Goal: Complete application form: Complete application form

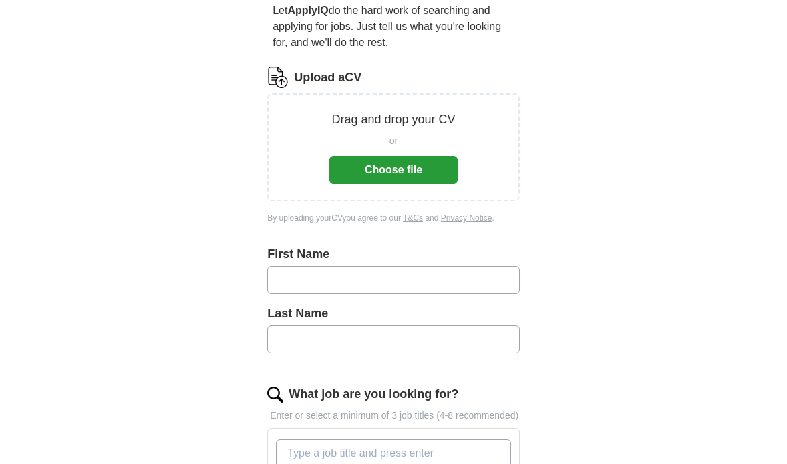
scroll to position [140, 0]
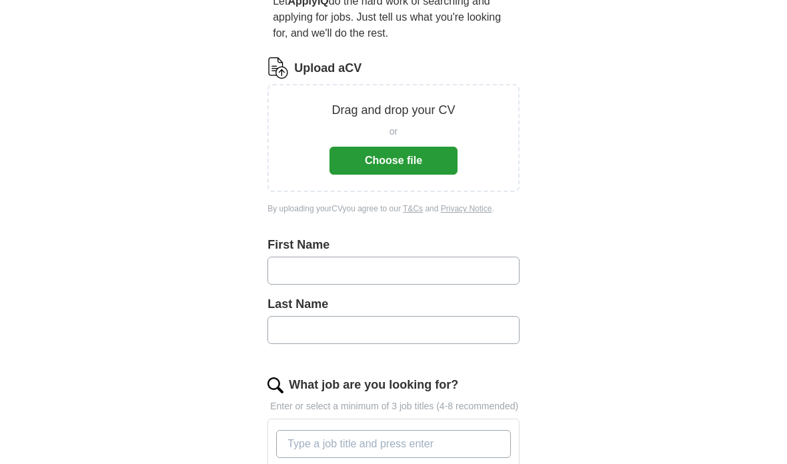
click at [435, 174] on button "Choose file" at bounding box center [393, 161] width 128 height 28
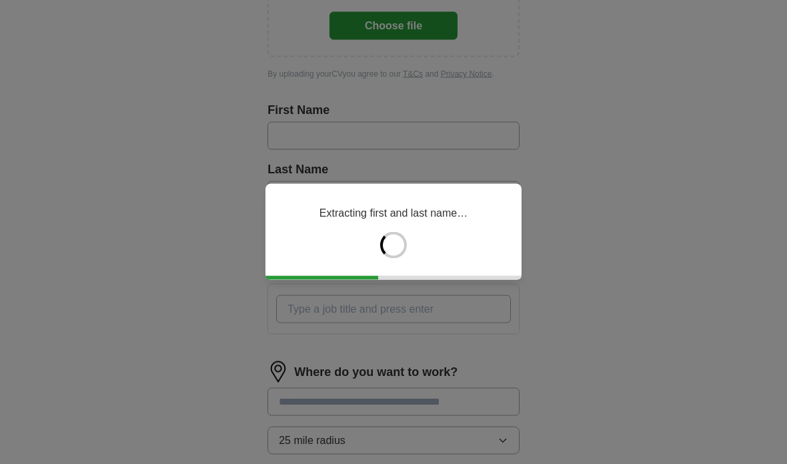
scroll to position [289, 0]
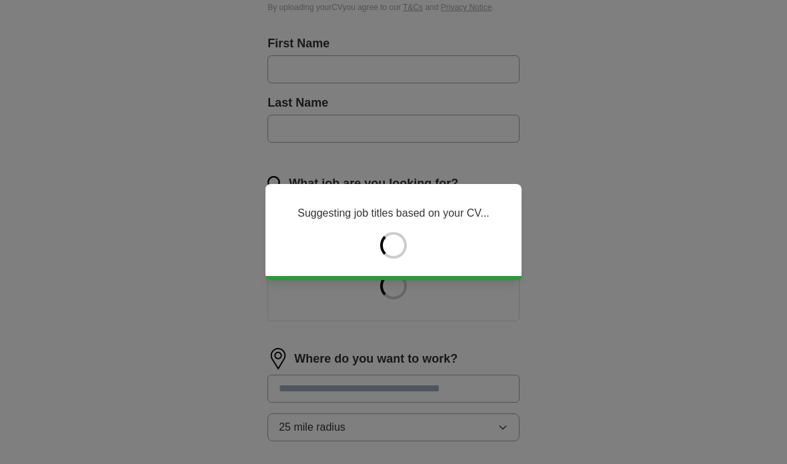
type input "*******"
type input "******"
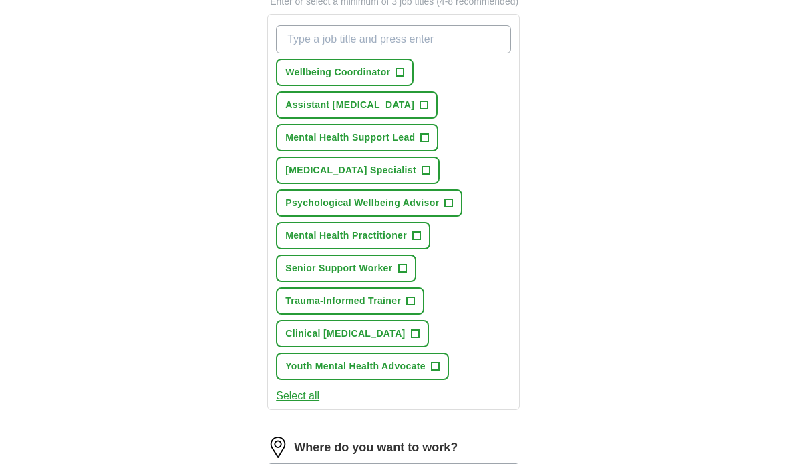
click at [403, 87] on button "Wellbeing Coordinator +" at bounding box center [344, 72] width 137 height 27
click at [431, 151] on button "Mental Health Support Lead +" at bounding box center [357, 137] width 162 height 27
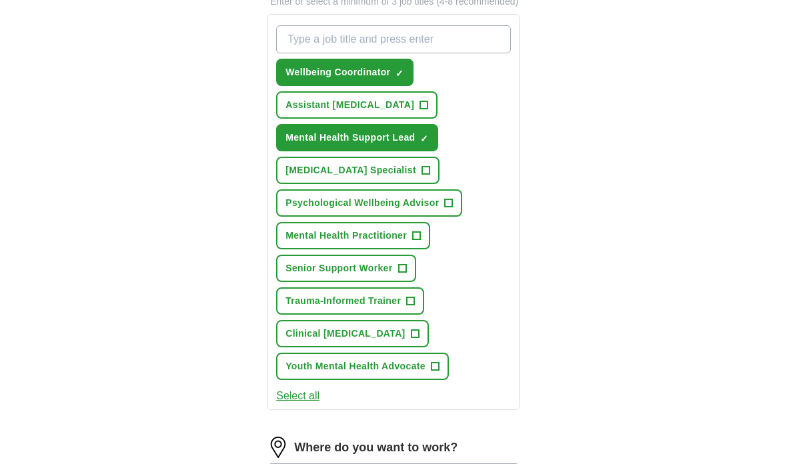
click at [451, 207] on span "+" at bounding box center [448, 203] width 9 height 9
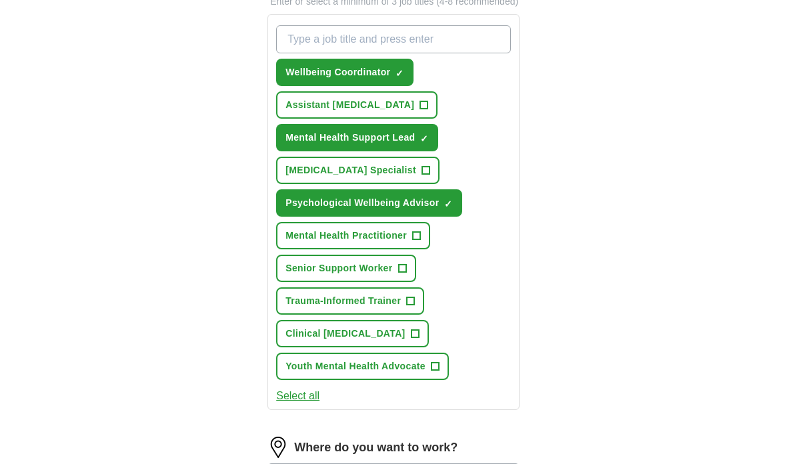
click at [434, 184] on button "[MEDICAL_DATA] Specialist +" at bounding box center [357, 170] width 163 height 27
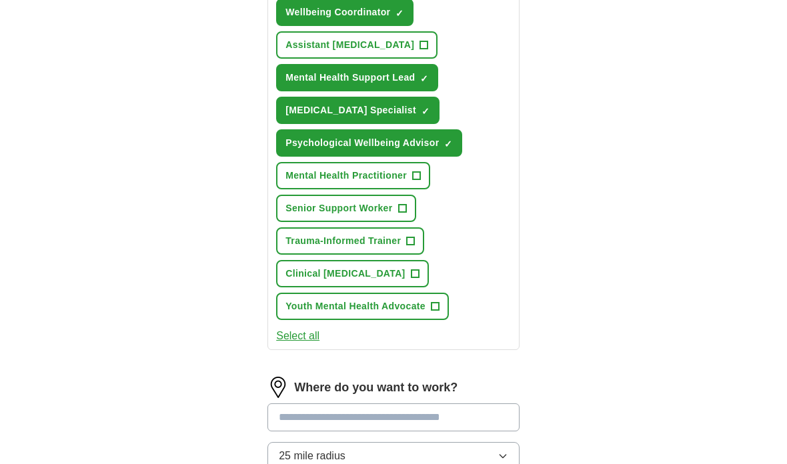
scroll to position [560, 0]
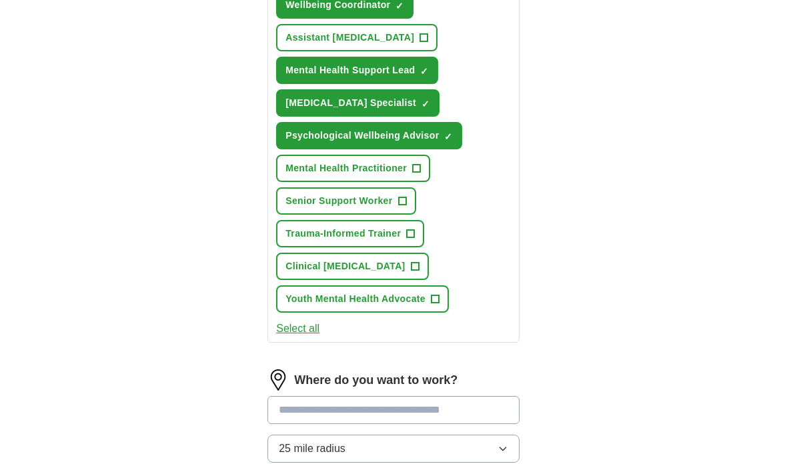
click at [434, 305] on span "+" at bounding box center [435, 299] width 8 height 11
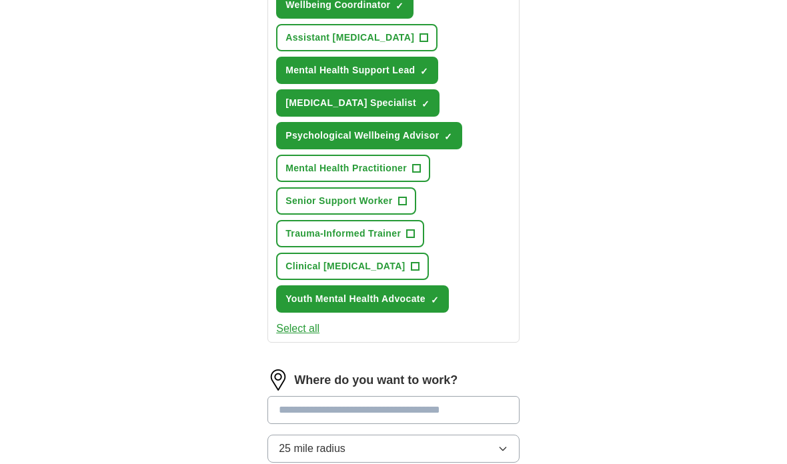
click at [319, 337] on button "Select all" at bounding box center [297, 329] width 43 height 16
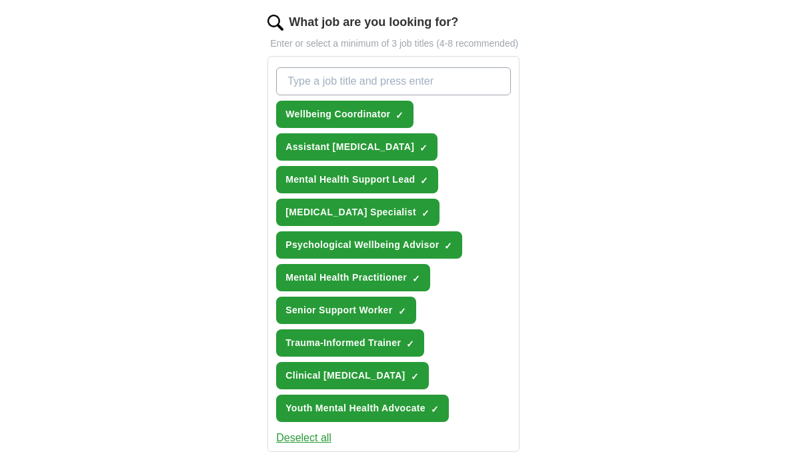
scroll to position [451, 0]
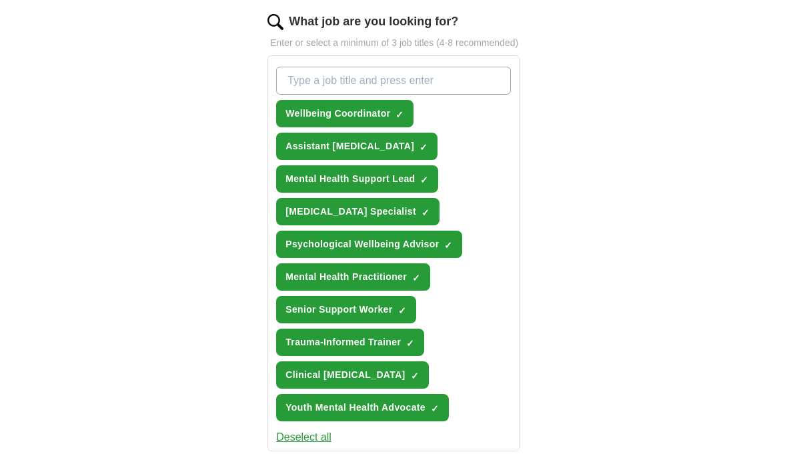
click at [424, 215] on button "[MEDICAL_DATA] Specialist ✓ ×" at bounding box center [357, 211] width 163 height 27
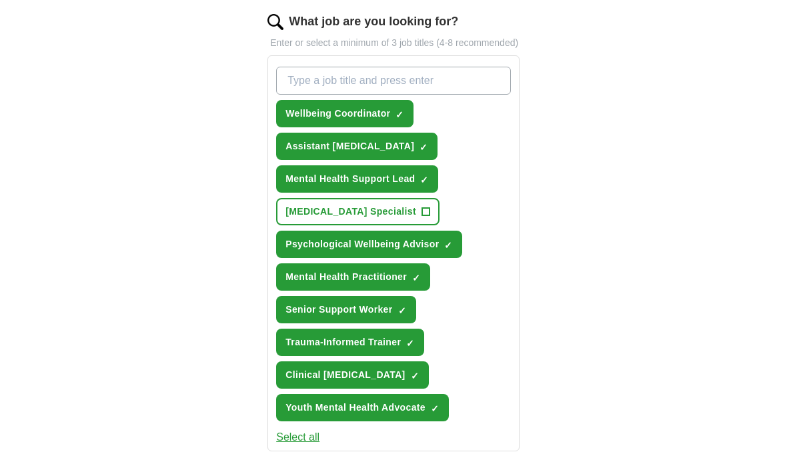
click at [428, 217] on span "+" at bounding box center [425, 212] width 8 height 11
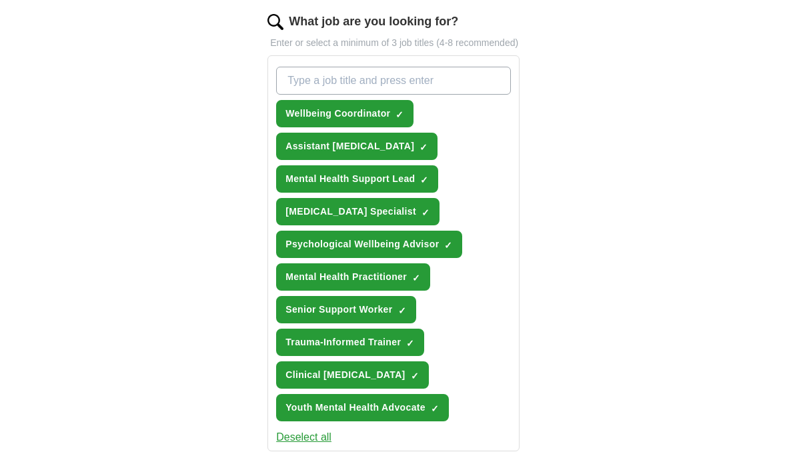
click at [395, 155] on button "Assistant [MEDICAL_DATA] ✓ ×" at bounding box center [356, 146] width 161 height 27
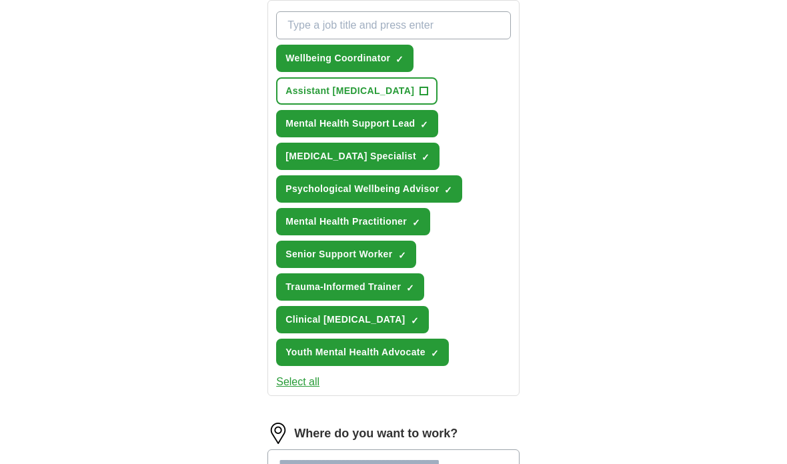
scroll to position [505, 0]
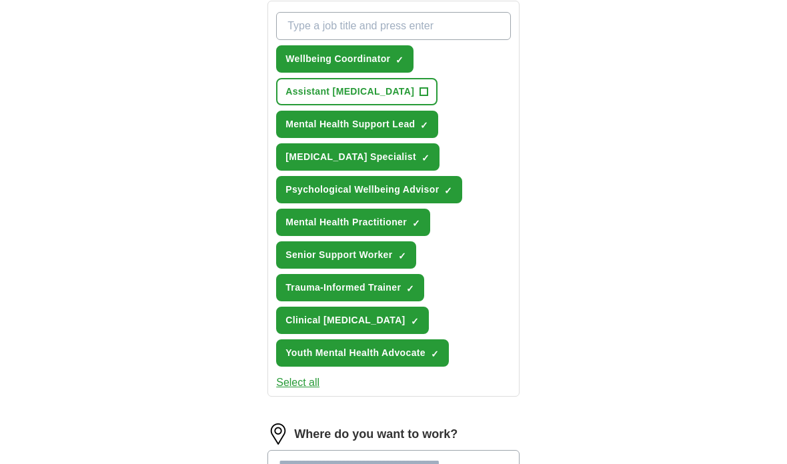
click at [420, 98] on span "+" at bounding box center [424, 92] width 8 height 11
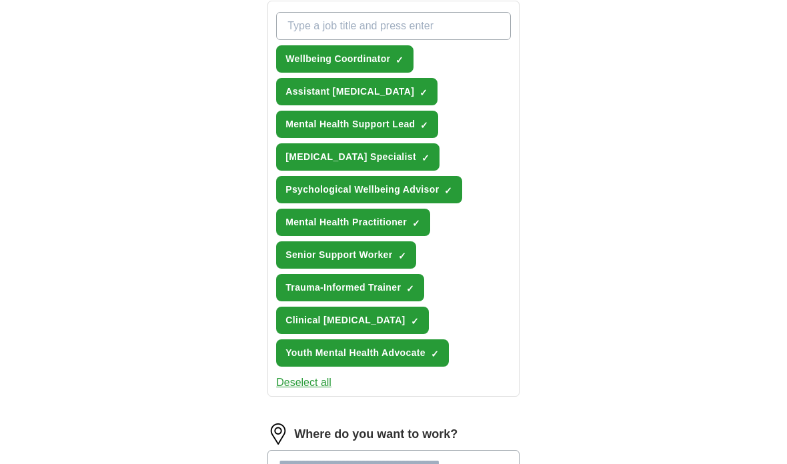
click at [358, 269] on button "Senior Support Worker ✓ ×" at bounding box center [345, 254] width 139 height 27
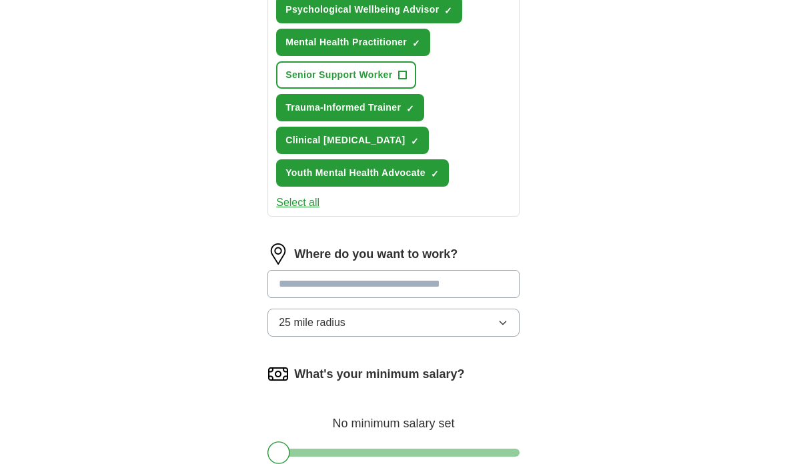
click at [437, 294] on input at bounding box center [393, 284] width 252 height 28
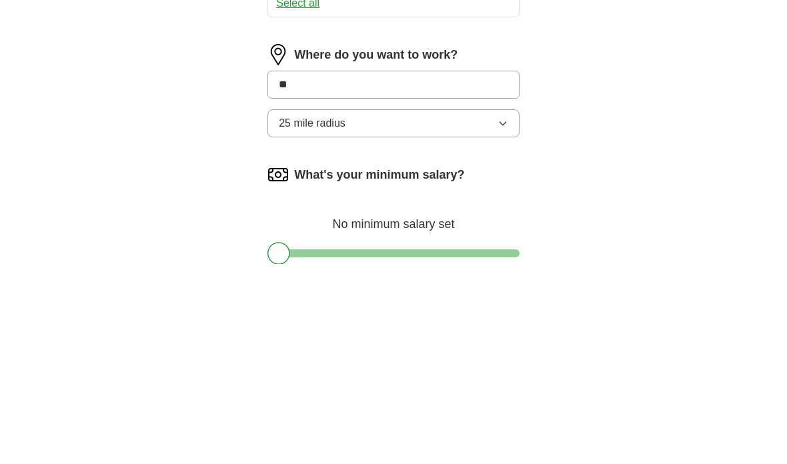
type input "***"
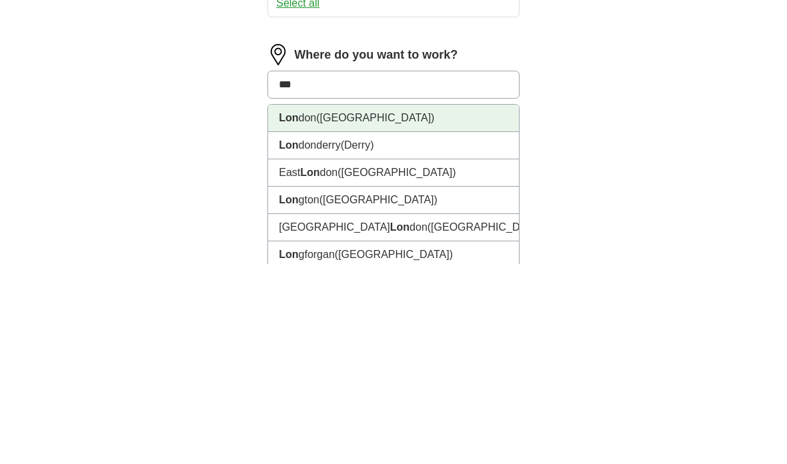
click at [461, 305] on li "Lon don ([GEOGRAPHIC_DATA])" at bounding box center [393, 318] width 251 height 27
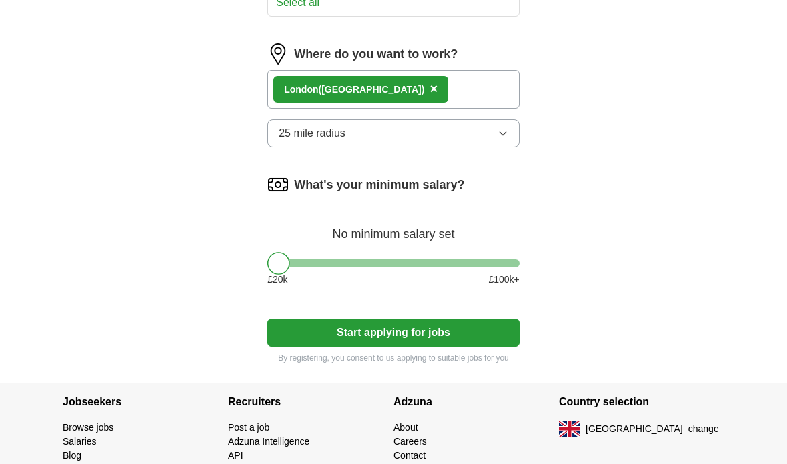
scroll to position [886, 0]
click at [497, 139] on icon "button" at bounding box center [502, 133] width 11 height 11
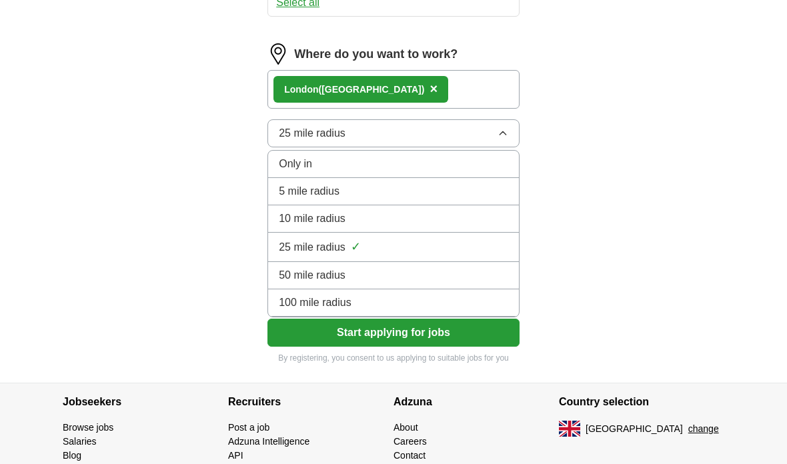
click at [425, 283] on div "50 mile radius" at bounding box center [393, 275] width 229 height 16
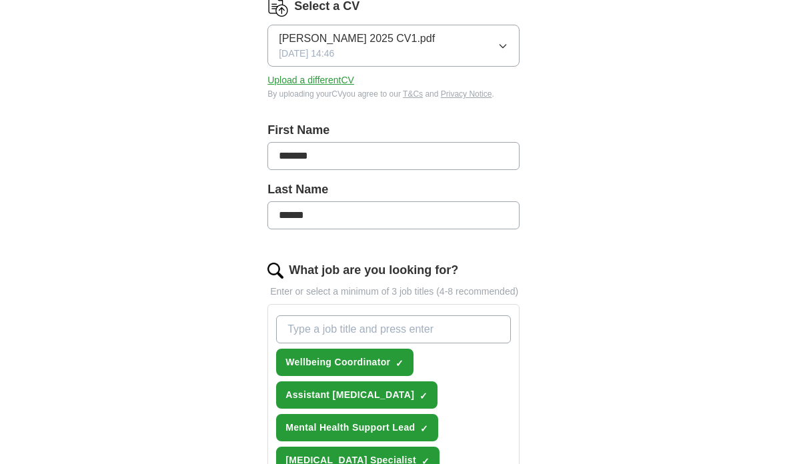
scroll to position [199, 0]
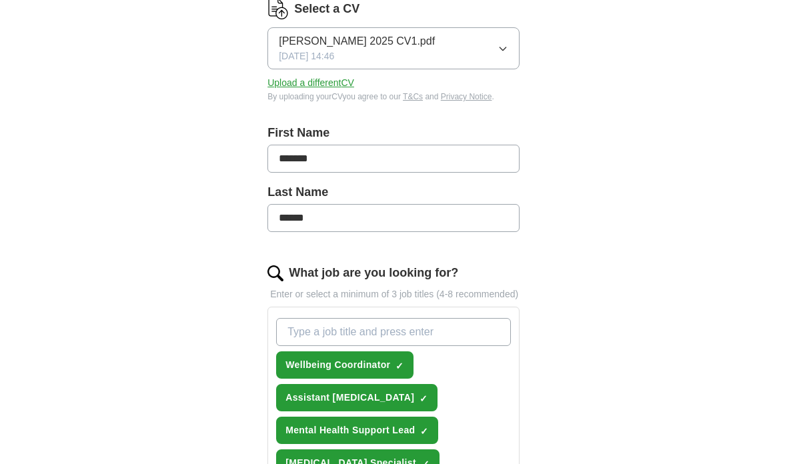
click at [467, 339] on input "What job are you looking for?" at bounding box center [393, 333] width 235 height 28
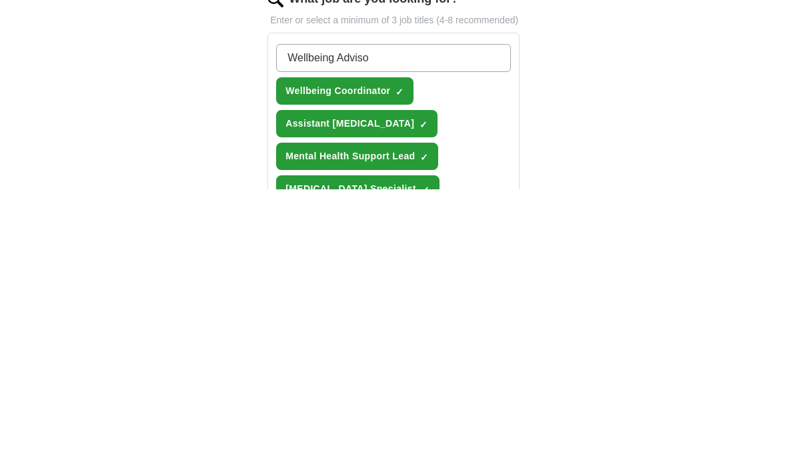
type input "Wellbeing Advisor"
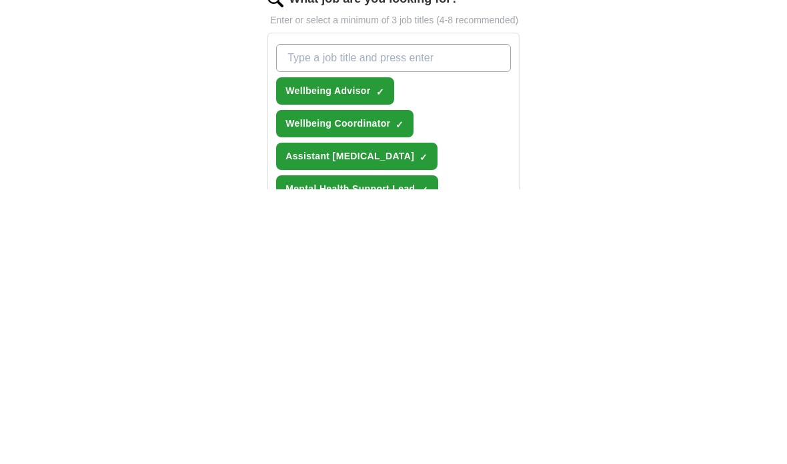
scroll to position [475, 0]
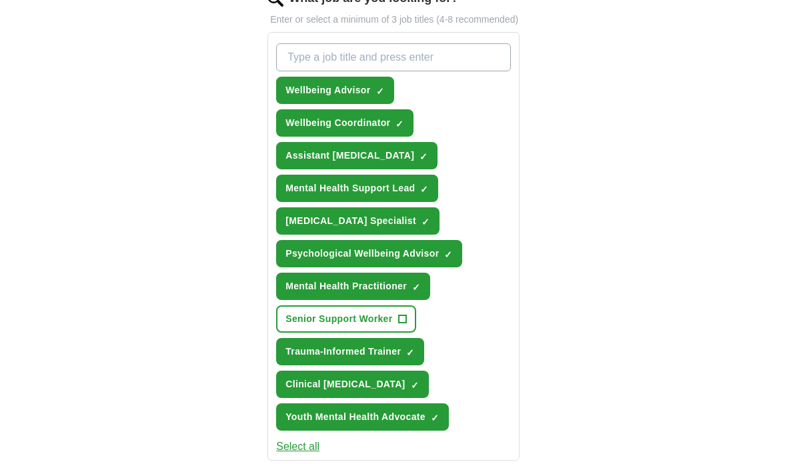
click at [309, 69] on input "What job are you looking for?" at bounding box center [393, 57] width 235 height 28
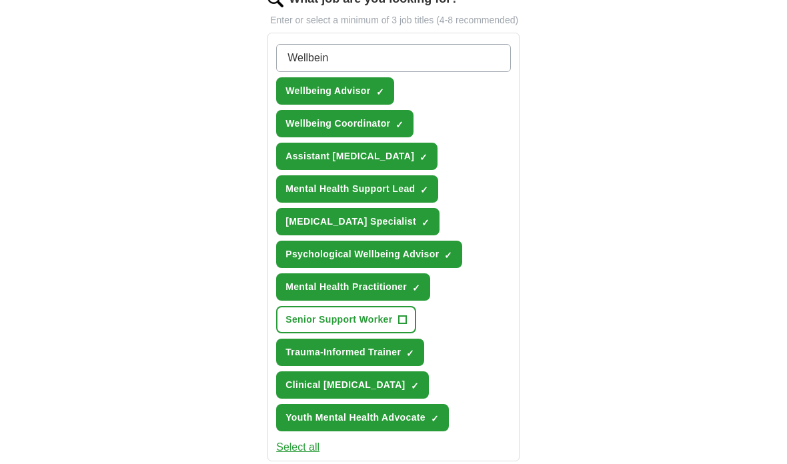
type input "Wellbeing"
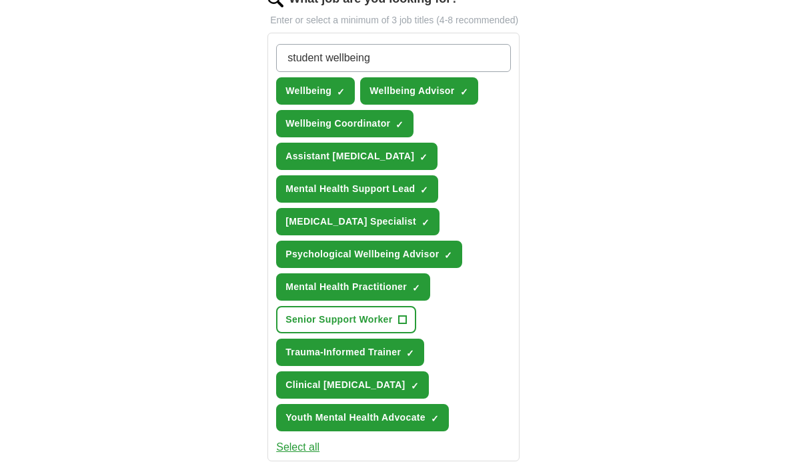
type input "student wellbeing"
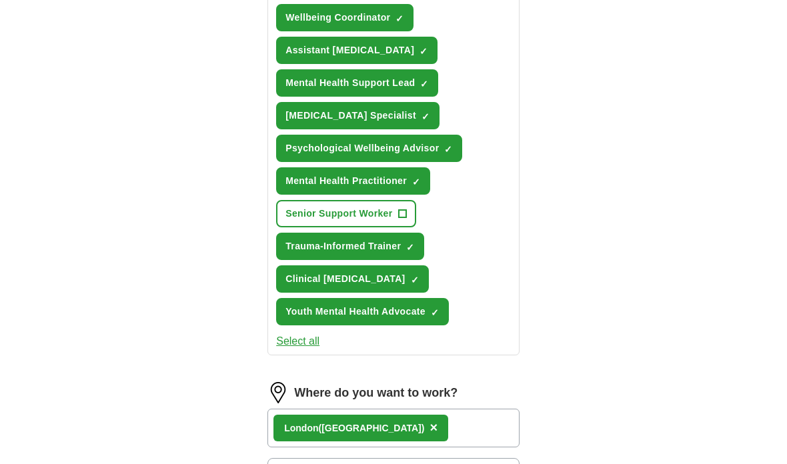
scroll to position [590, 0]
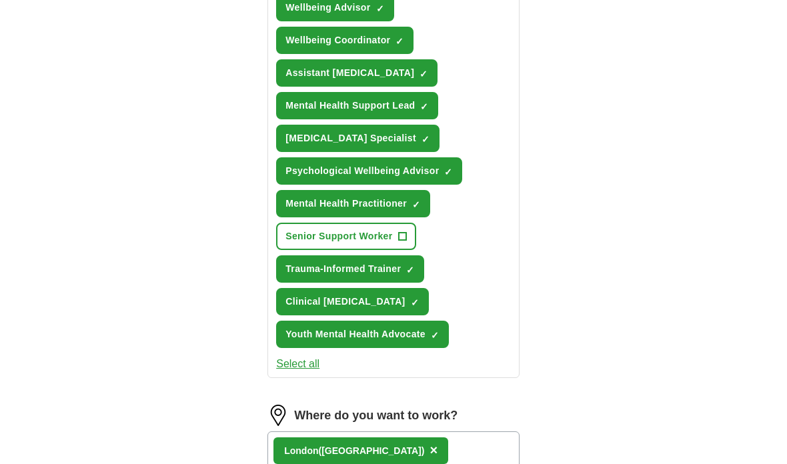
click at [411, 308] on span "✓" at bounding box center [415, 302] width 8 height 11
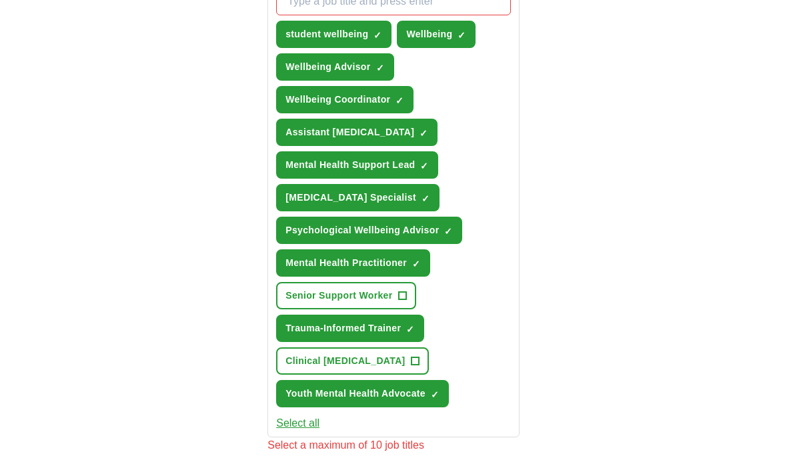
scroll to position [518, 0]
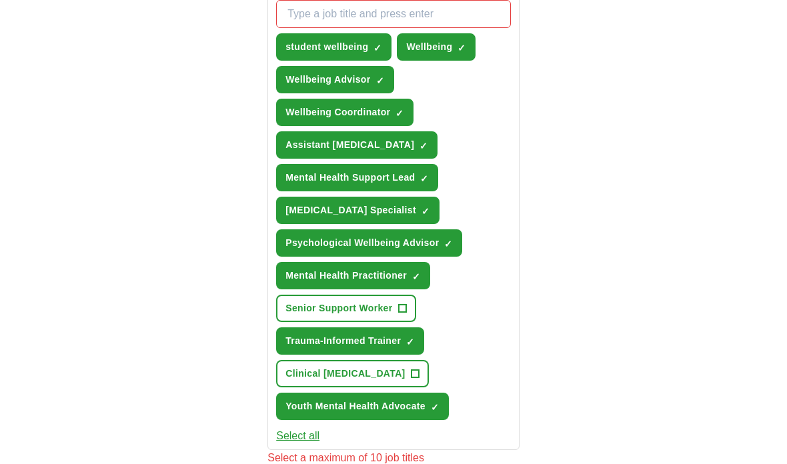
click at [419, 151] on span "✓" at bounding box center [423, 146] width 8 height 11
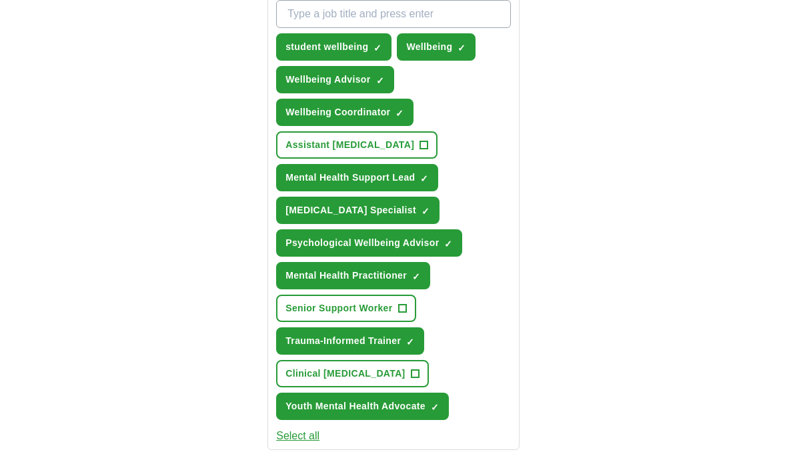
click at [459, 28] on input "What job are you looking for?" at bounding box center [393, 14] width 235 height 28
type input "M"
type input "Counselling"
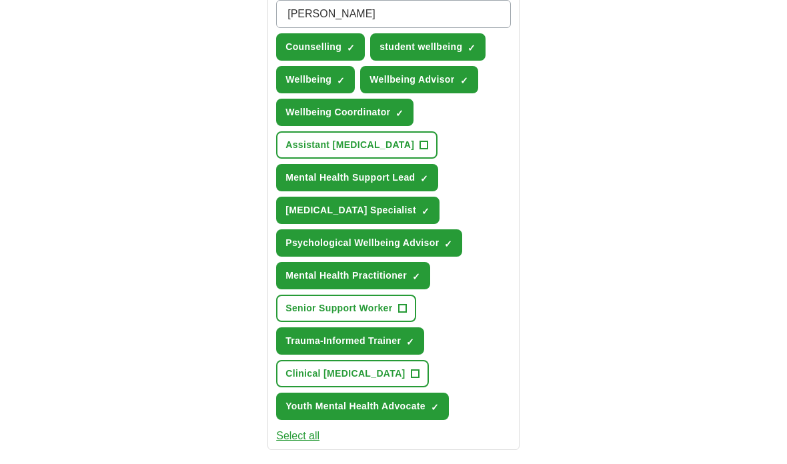
type input "mentor"
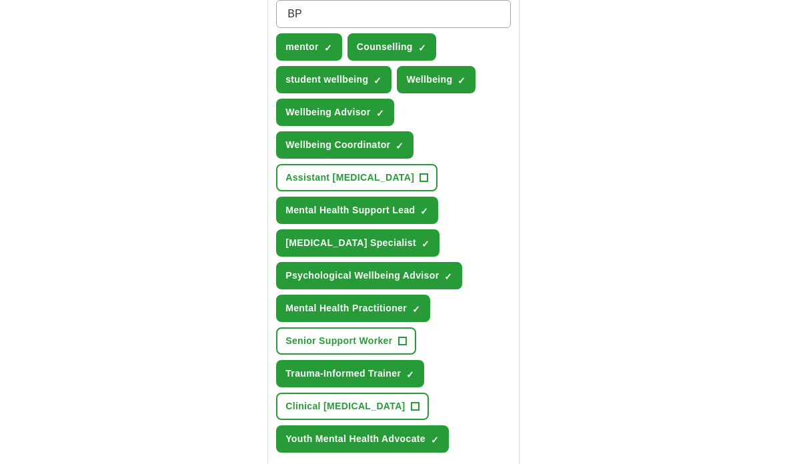
type input "BPS"
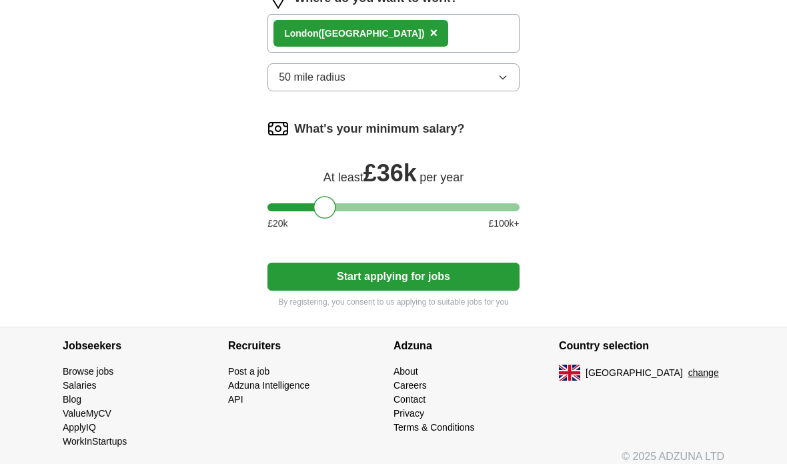
scroll to position [1043, 0]
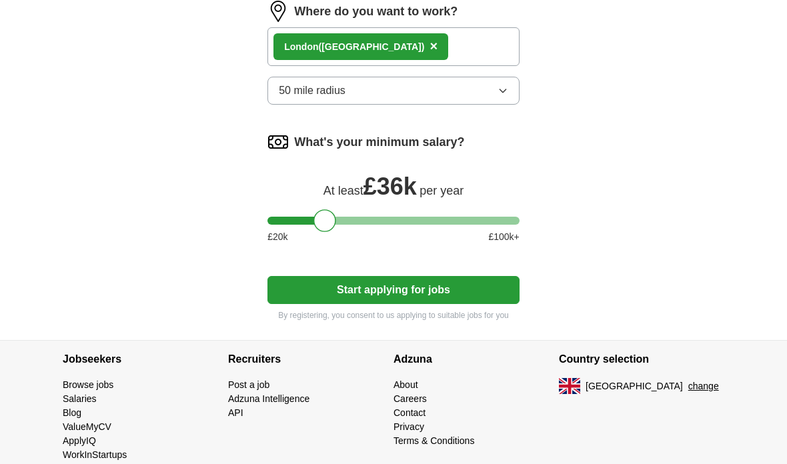
click at [471, 299] on button "Start applying for jobs" at bounding box center [393, 290] width 252 height 28
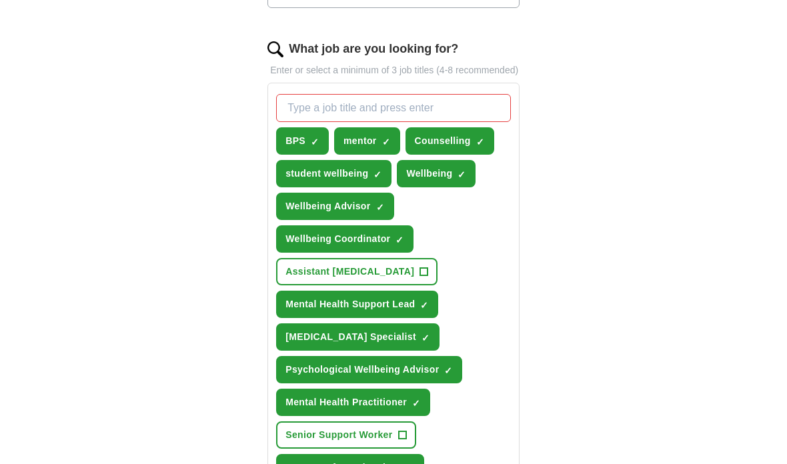
scroll to position [413, 0]
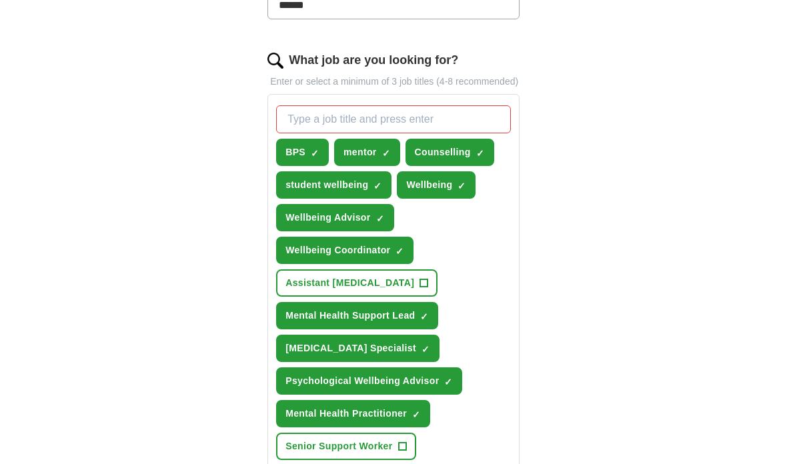
click at [449, 131] on input "What job are you looking for?" at bounding box center [393, 119] width 235 height 28
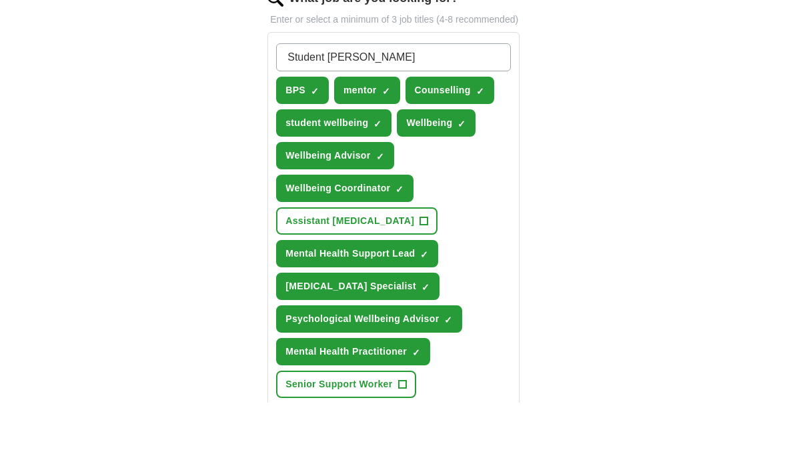
type input "Student Mentor"
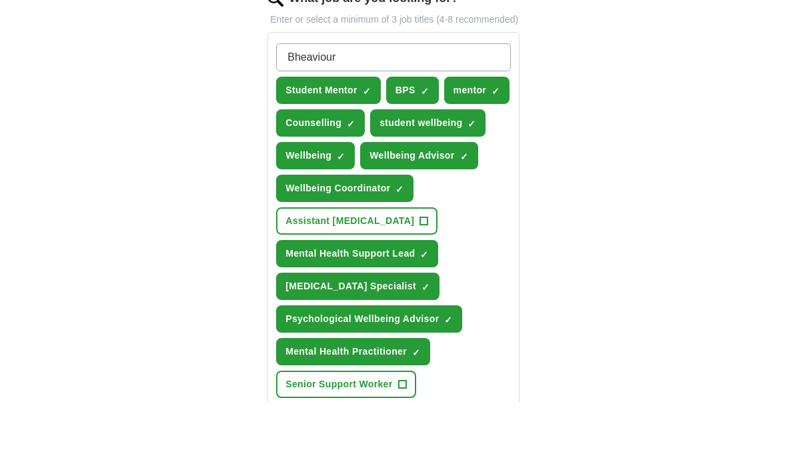
click at [297, 100] on div "Bheaviour Student Mentor ✓ × BPS ✓ × mentor ✓ × Counselling ✓ × student wellbei…" at bounding box center [393, 331] width 240 height 463
click at [296, 100] on div "Bheaviour Student Mentor ✓ × BPS ✓ × mentor ✓ × Counselling ✓ × student wellbei…" at bounding box center [393, 331] width 240 height 463
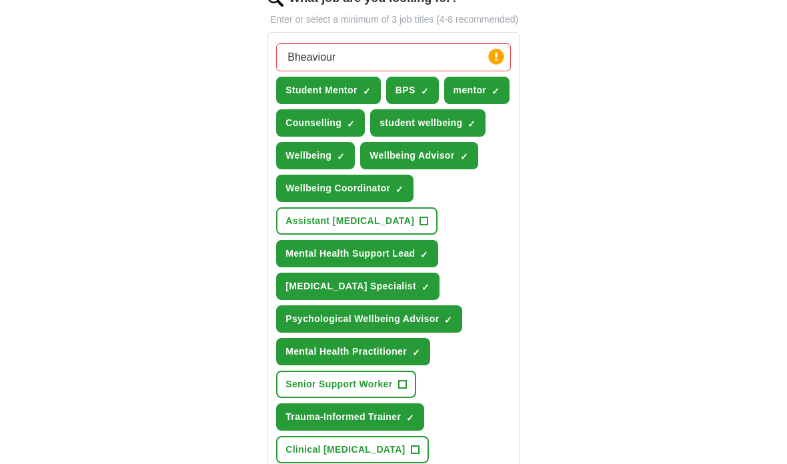
click at [306, 72] on input "Bheaviour" at bounding box center [393, 58] width 235 height 28
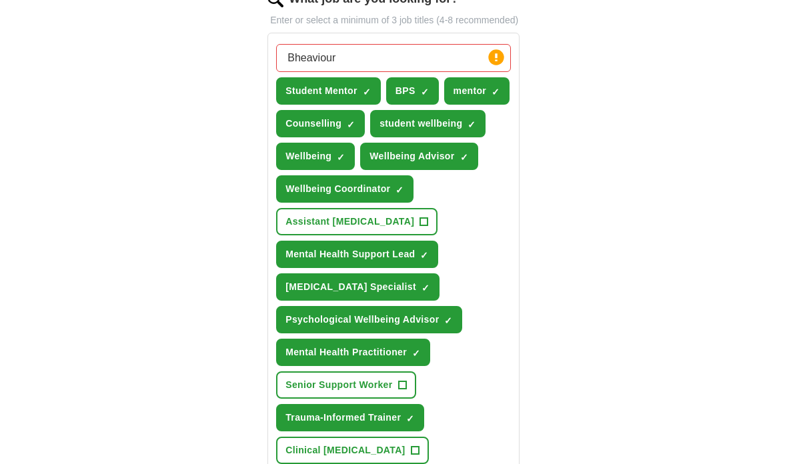
click at [306, 72] on input "Bheaviour" at bounding box center [393, 58] width 235 height 28
type input "Behaviour Specialist"
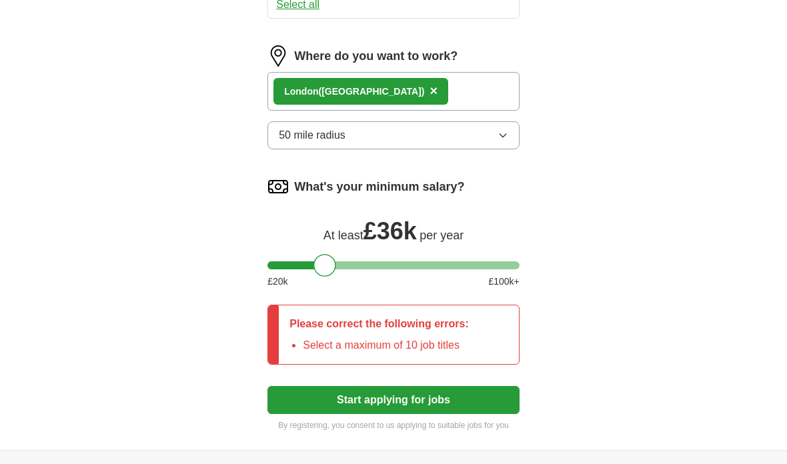
scroll to position [1082, 0]
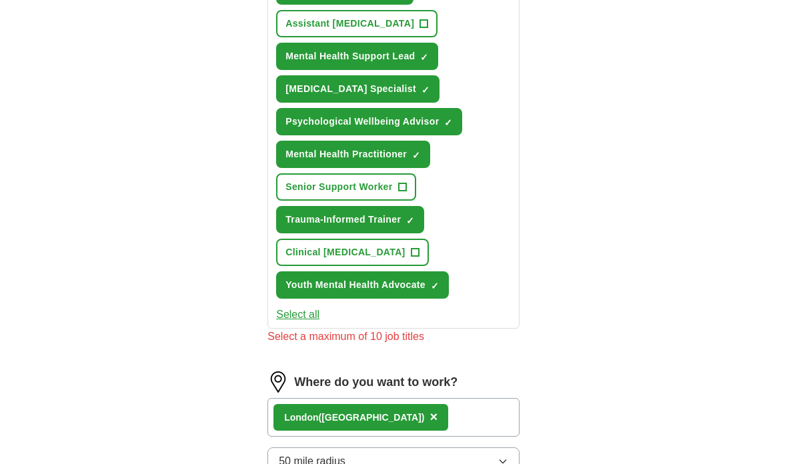
scroll to position [704, 0]
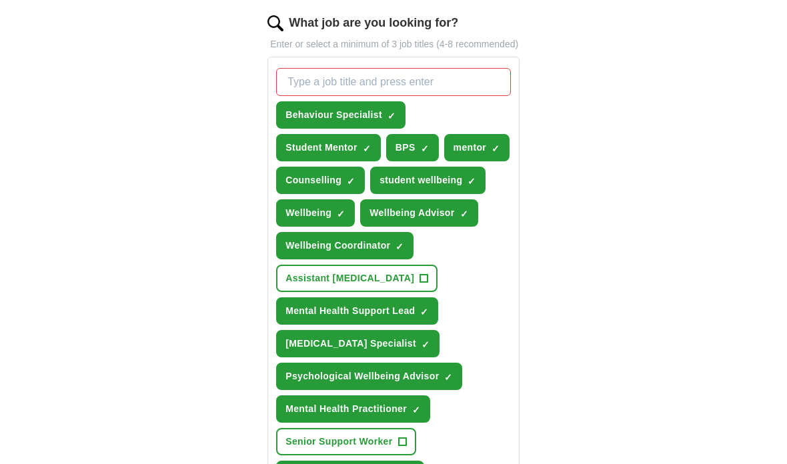
click at [410, 283] on button "Assistant [MEDICAL_DATA] +" at bounding box center [356, 278] width 161 height 27
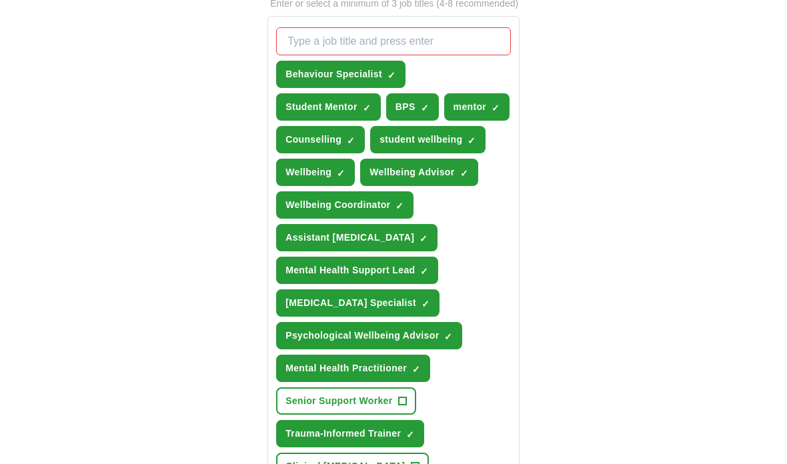
click at [403, 407] on span "+" at bounding box center [402, 402] width 8 height 11
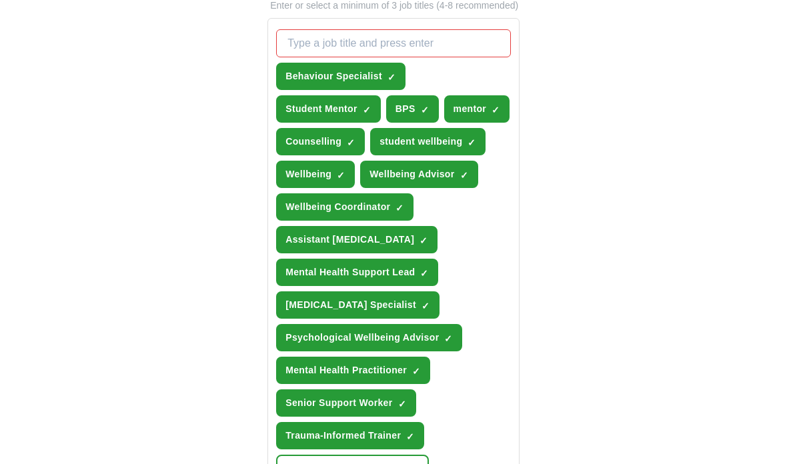
scroll to position [487, 0]
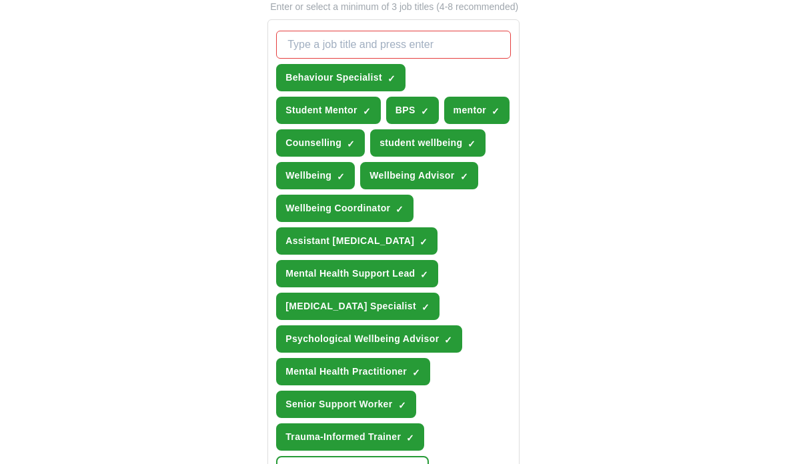
click at [401, 412] on button "Senior Support Worker ✓ ×" at bounding box center [345, 404] width 139 height 27
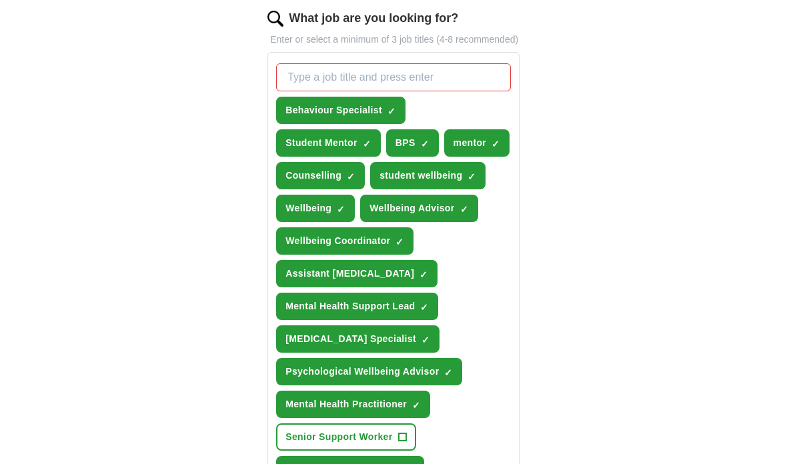
scroll to position [441, 0]
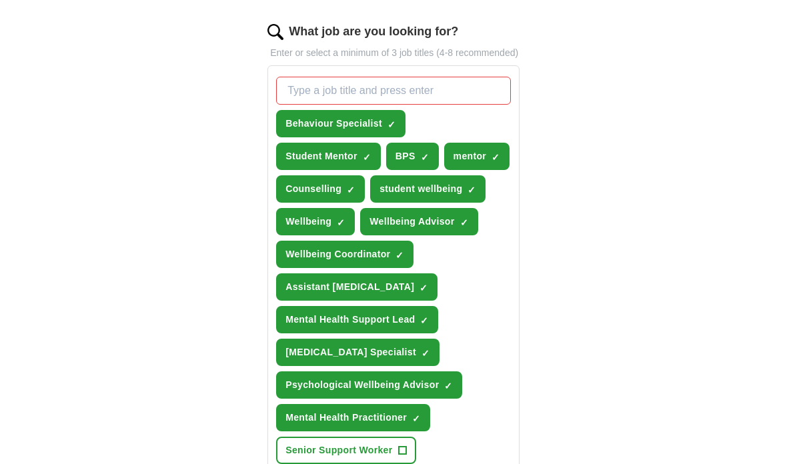
click at [451, 196] on span "student wellbeing" at bounding box center [420, 189] width 83 height 14
click at [463, 203] on button "student wellbeing +" at bounding box center [427, 188] width 115 height 27
click at [453, 196] on span "student wellbeing" at bounding box center [420, 189] width 83 height 14
click at [343, 201] on button "Counselling ✓ ×" at bounding box center [320, 188] width 89 height 27
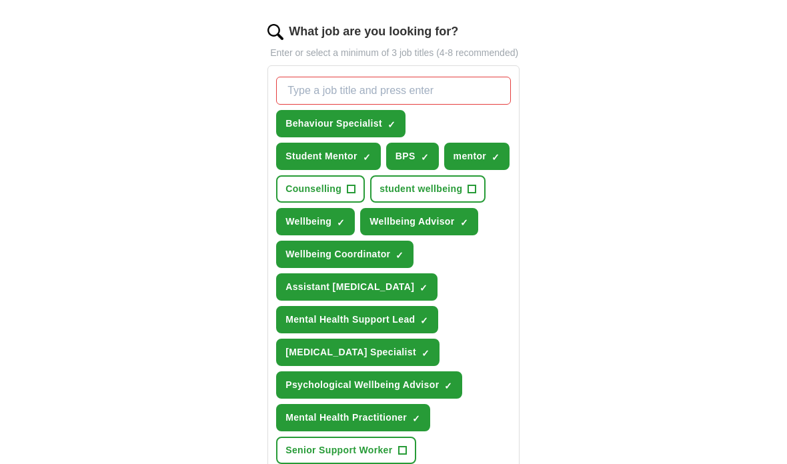
click at [397, 100] on input "What job are you looking for?" at bounding box center [393, 91] width 235 height 28
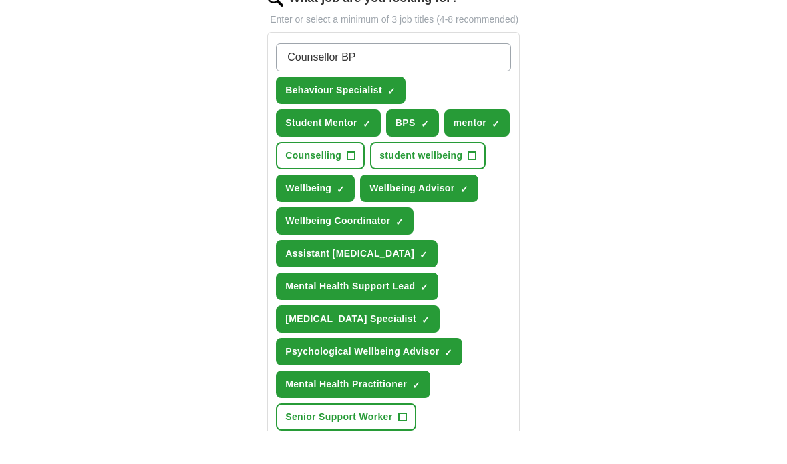
type input "Counsellor BPS"
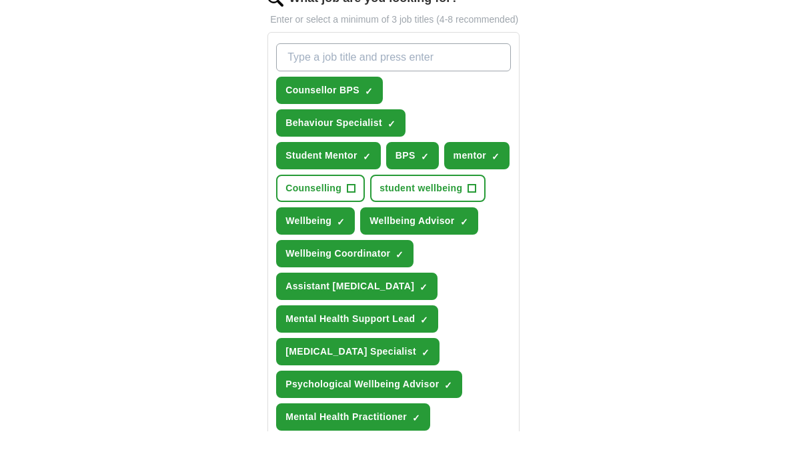
scroll to position [474, 0]
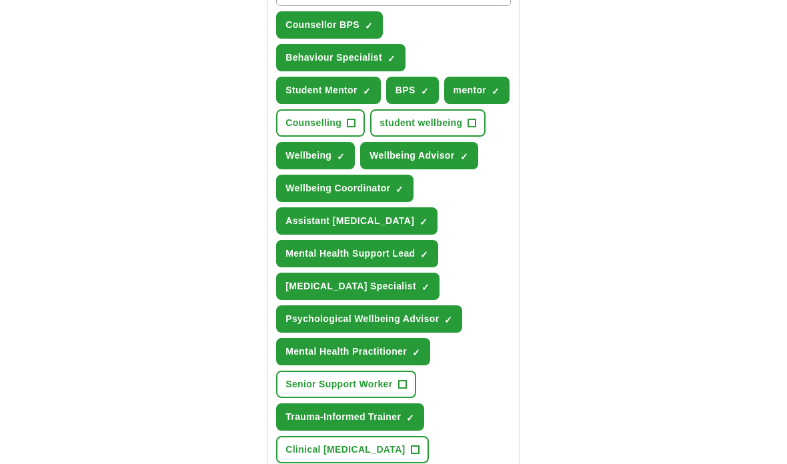
click at [378, 457] on span "Clinical [MEDICAL_DATA]" at bounding box center [344, 450] width 119 height 14
click at [391, 391] on span "Senior Support Worker" at bounding box center [338, 384] width 107 height 14
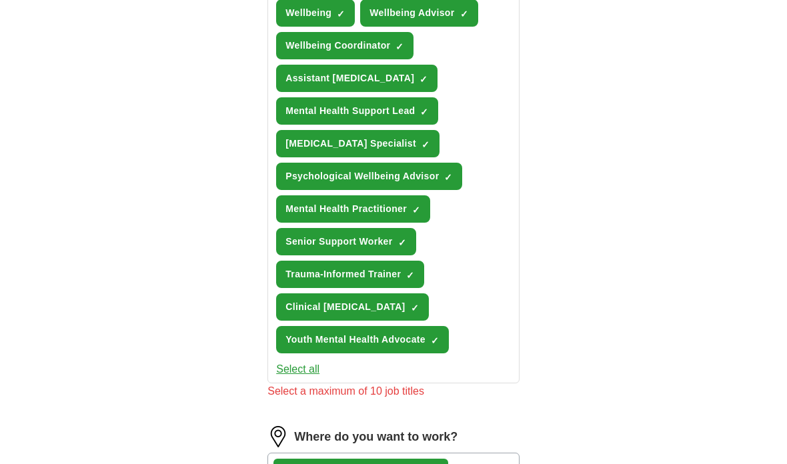
scroll to position [692, 0]
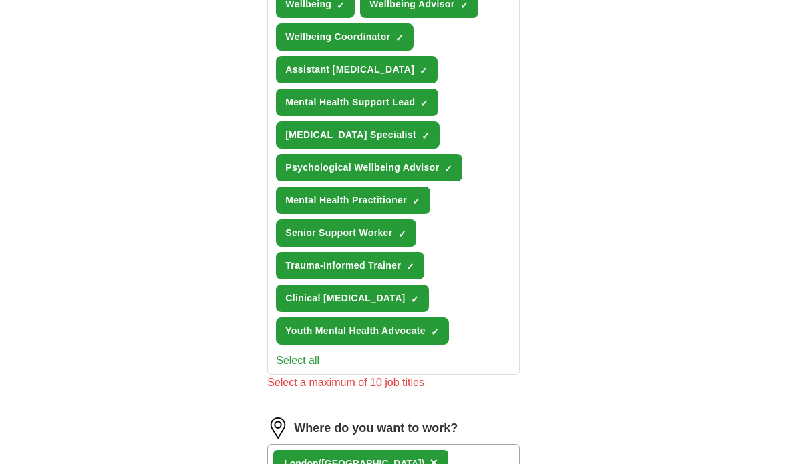
click at [411, 305] on span "✓" at bounding box center [415, 299] width 8 height 11
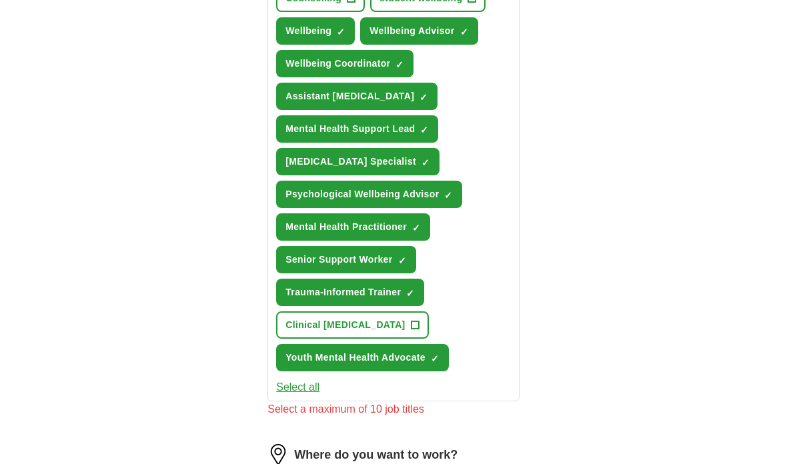
scroll to position [664, 0]
click at [395, 274] on button "Senior Support Worker ✓ ×" at bounding box center [345, 260] width 139 height 27
click at [354, 103] on span "Assistant [MEDICAL_DATA]" at bounding box center [349, 96] width 129 height 14
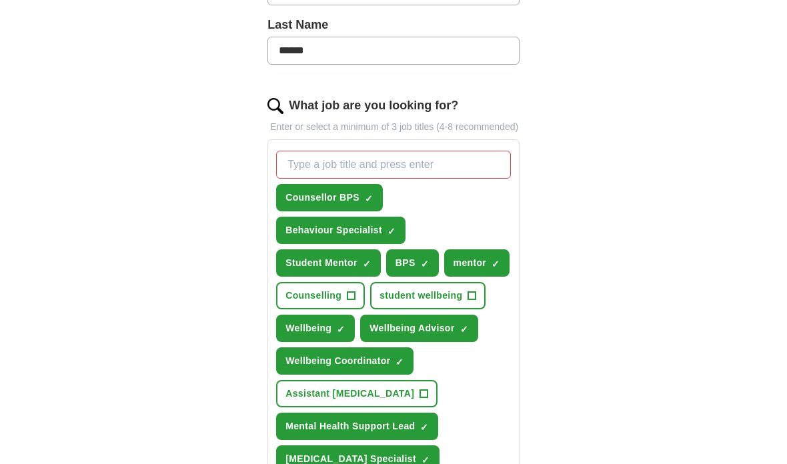
scroll to position [367, 0]
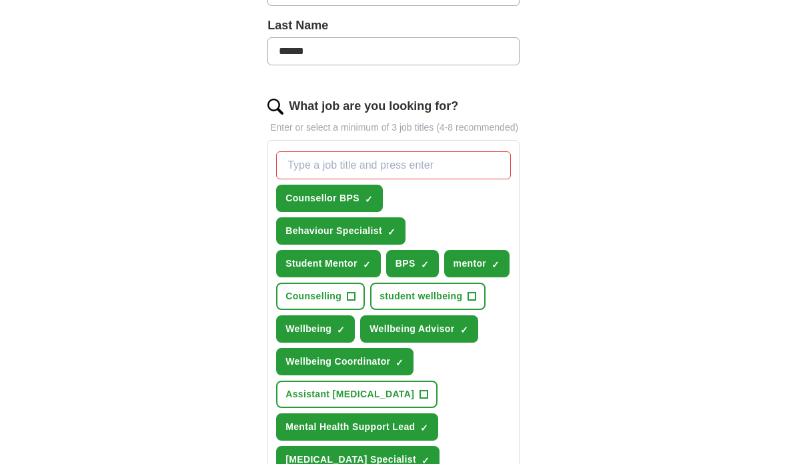
click at [438, 167] on input "What job are you looking for?" at bounding box center [393, 165] width 235 height 28
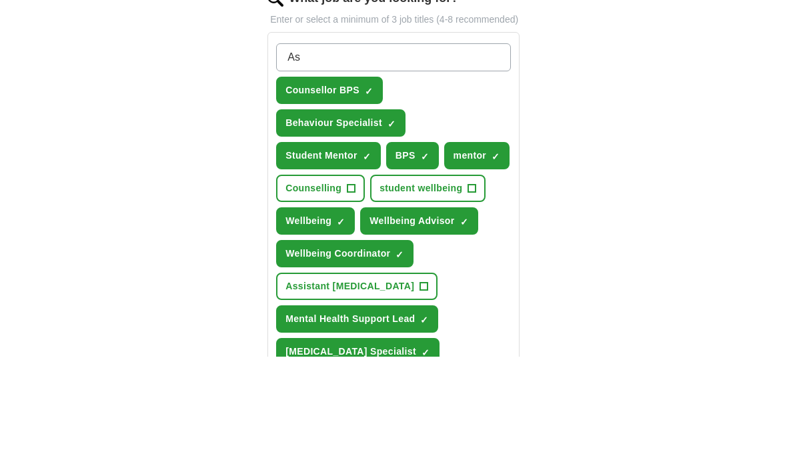
type input "A"
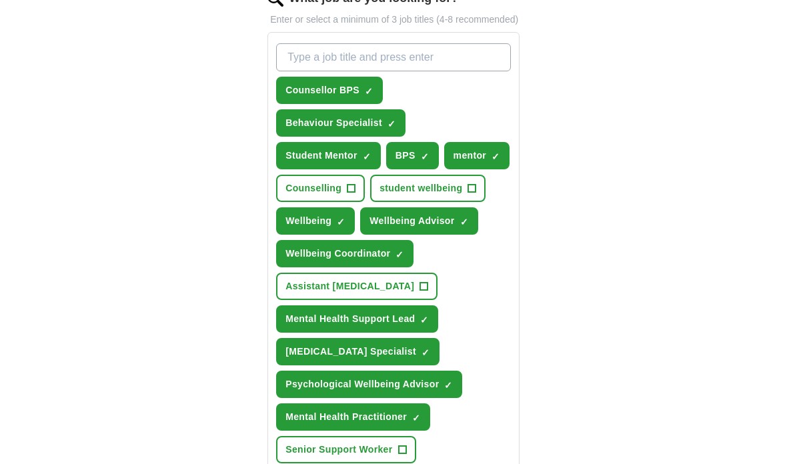
scroll to position [475, 0]
click at [395, 300] on button "Assistant [MEDICAL_DATA] +" at bounding box center [356, 286] width 161 height 27
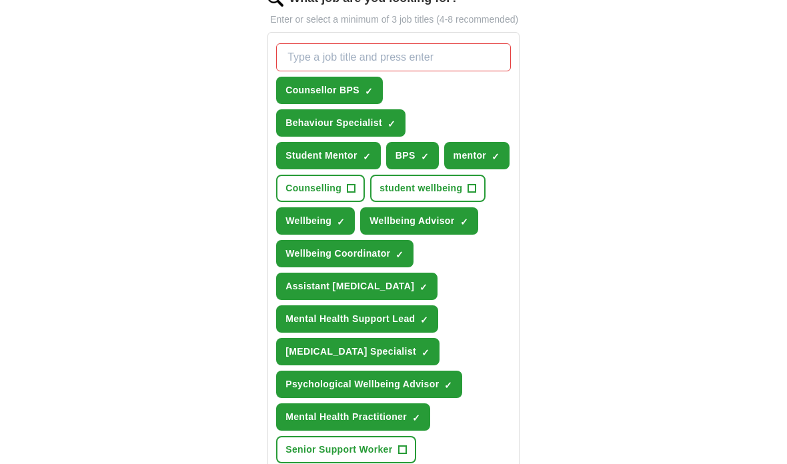
click at [443, 71] on input "What job are you looking for?" at bounding box center [393, 57] width 235 height 28
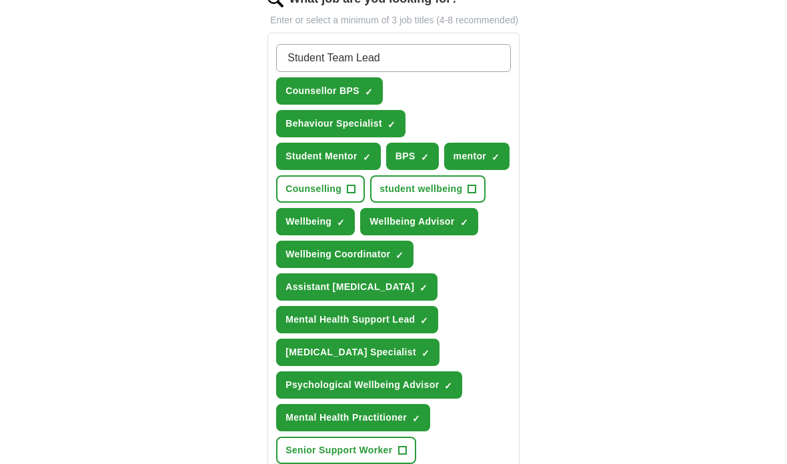
click at [331, 72] on input "Student Team Lead" at bounding box center [393, 58] width 235 height 28
type input "Student Wellbeing Team Lead"
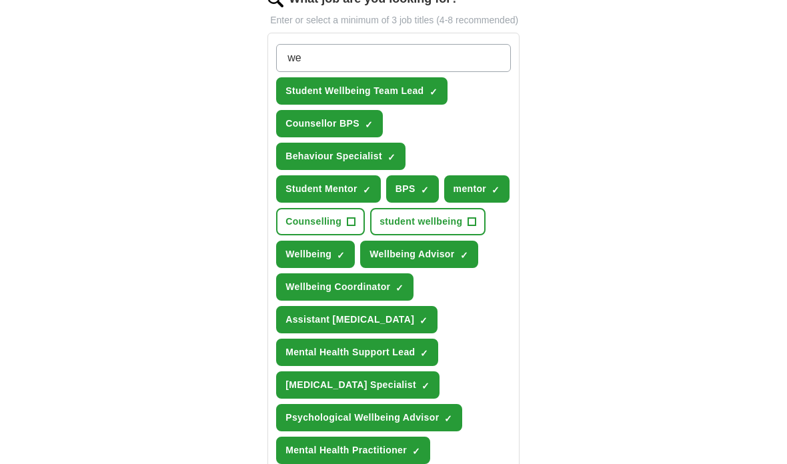
type input "w"
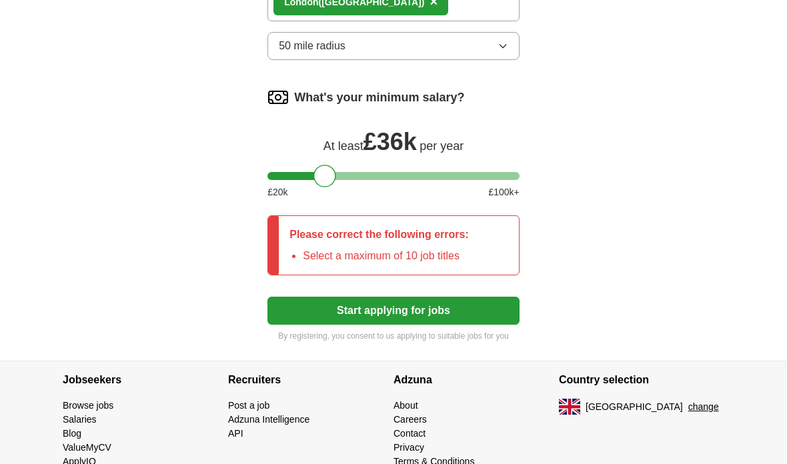
scroll to position [1174, 0]
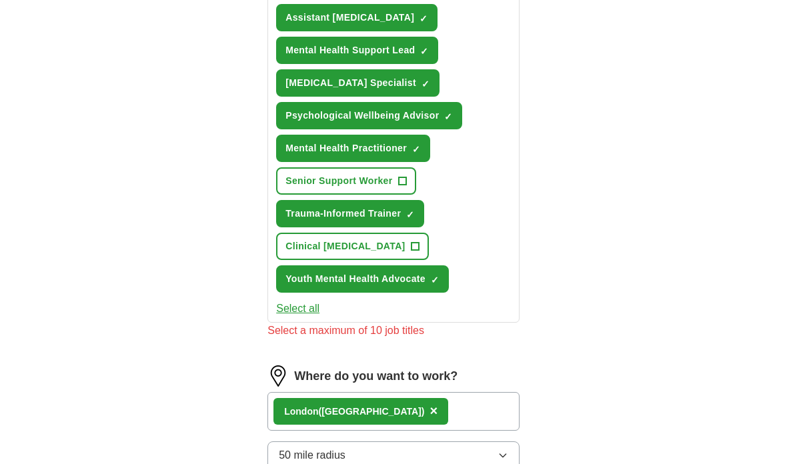
scroll to position [774, 0]
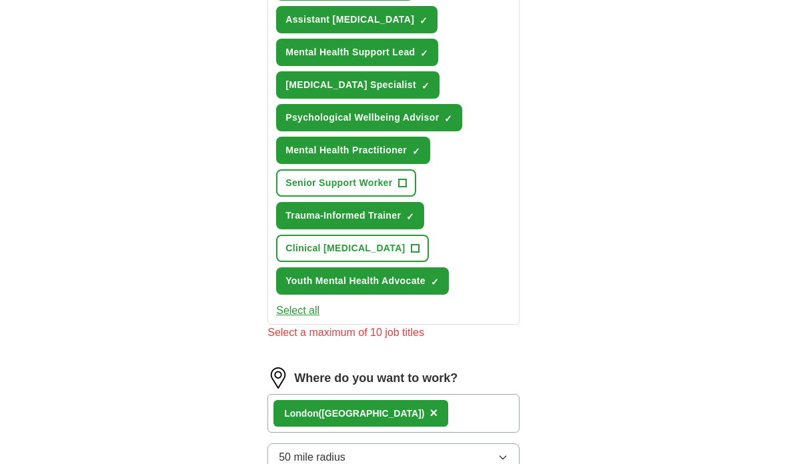
click at [383, 255] on span "Clinical [MEDICAL_DATA]" at bounding box center [344, 248] width 119 height 14
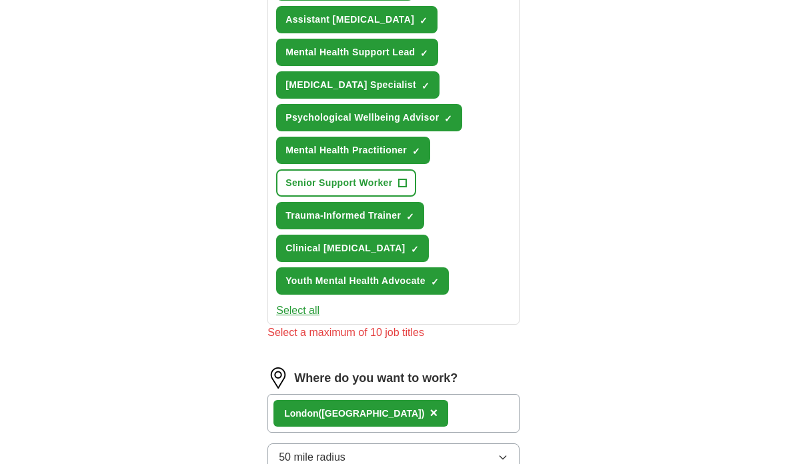
click at [403, 188] on span "+" at bounding box center [402, 183] width 8 height 11
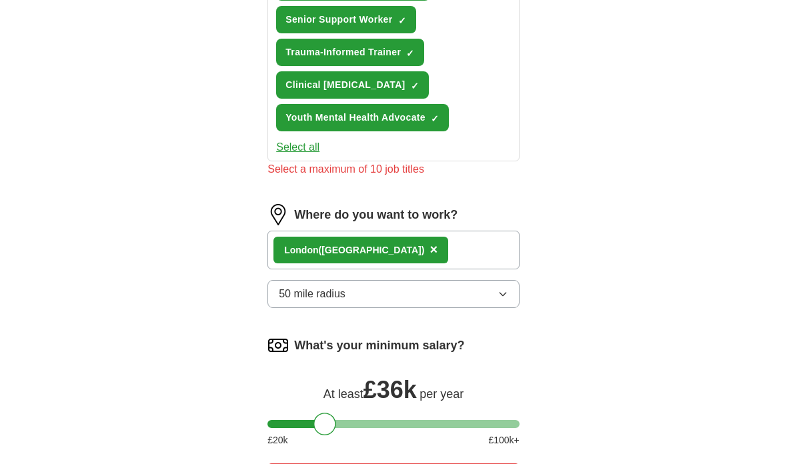
scroll to position [1245, 0]
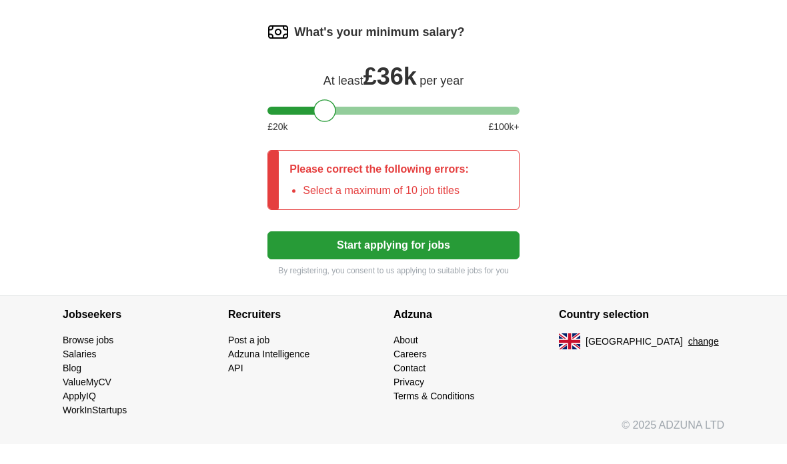
click at [487, 251] on button "Start applying for jobs" at bounding box center [393, 265] width 252 height 28
click at [468, 257] on button "Start applying for jobs" at bounding box center [393, 265] width 252 height 28
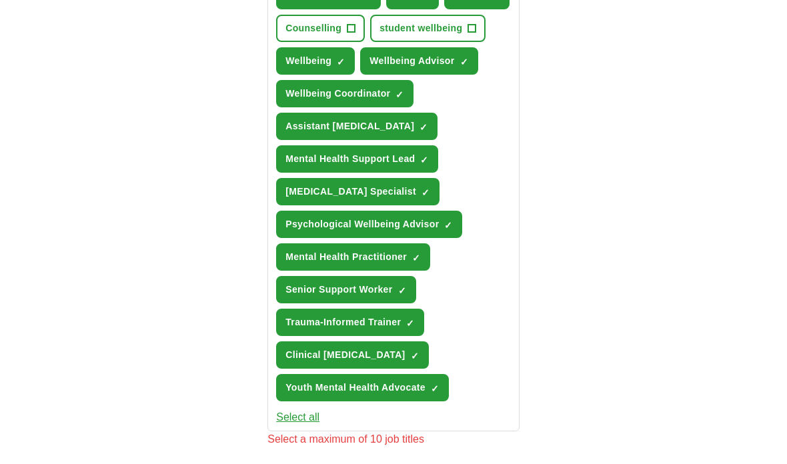
scroll to position [667, 0]
click at [377, 363] on span "Clinical [MEDICAL_DATA]" at bounding box center [344, 356] width 119 height 14
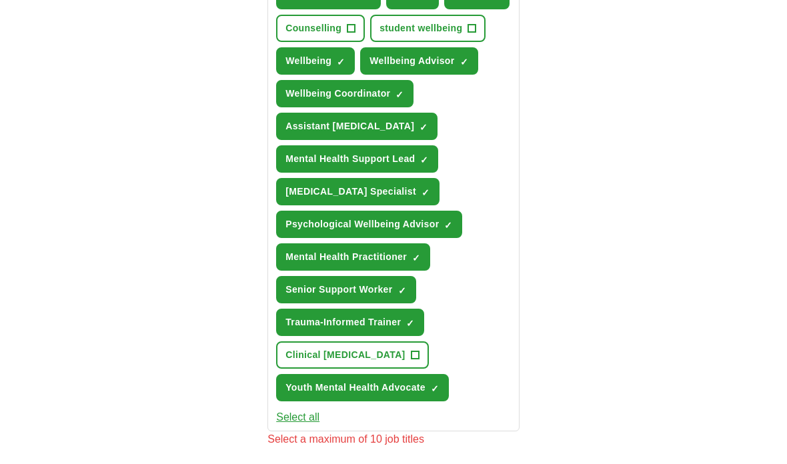
click at [407, 264] on span "Mental Health Practitioner" at bounding box center [345, 257] width 121 height 14
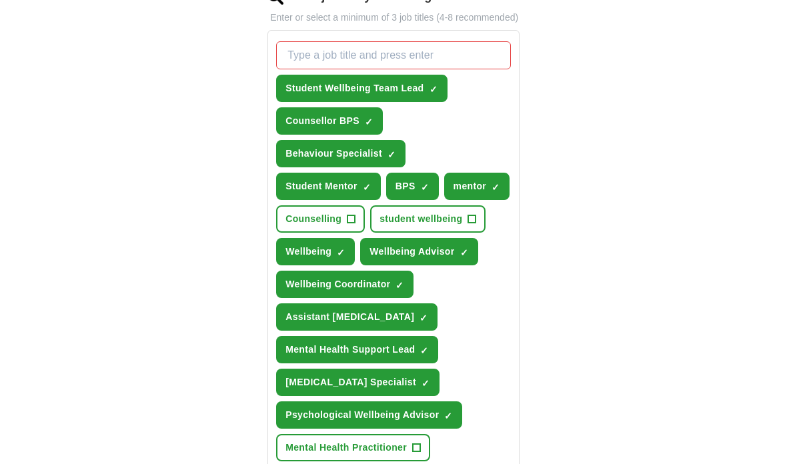
scroll to position [476, 0]
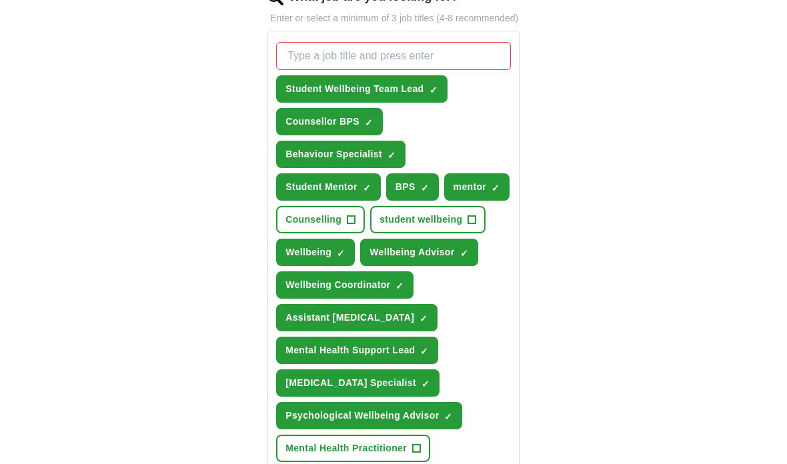
click at [405, 96] on span "Student Wellbeing Team Lead" at bounding box center [354, 89] width 138 height 14
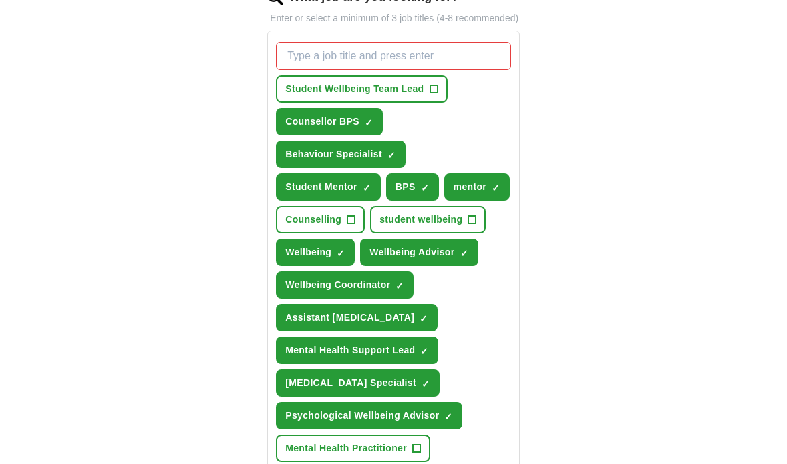
click at [387, 162] on button "Behaviour Specialist ✓ ×" at bounding box center [340, 154] width 129 height 27
click at [431, 201] on button "BPS ✓ ×" at bounding box center [412, 186] width 53 height 27
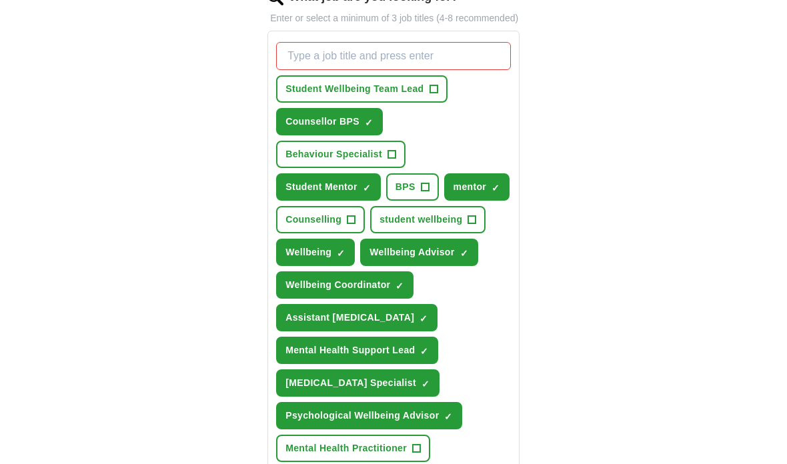
click at [349, 201] on button "Student Mentor ✓ ×" at bounding box center [328, 186] width 105 height 27
click at [329, 259] on span "Wellbeing" at bounding box center [308, 252] width 46 height 14
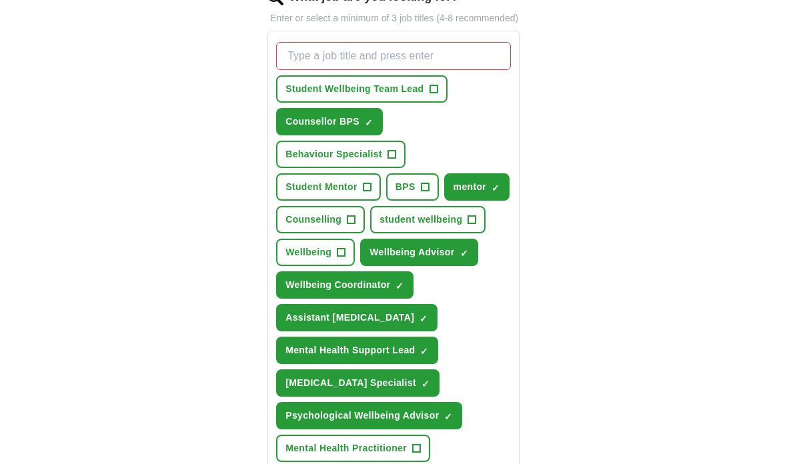
click at [441, 259] on span "Wellbeing Advisor" at bounding box center [411, 252] width 85 height 14
click at [322, 259] on span "Wellbeing" at bounding box center [308, 252] width 46 height 14
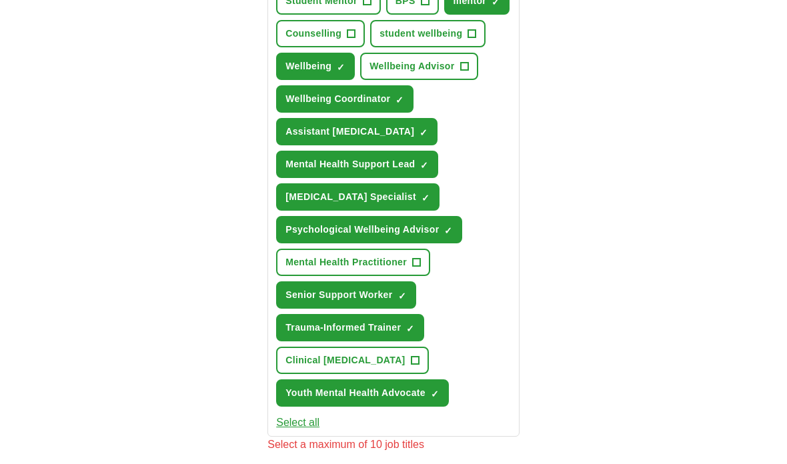
scroll to position [685, 0]
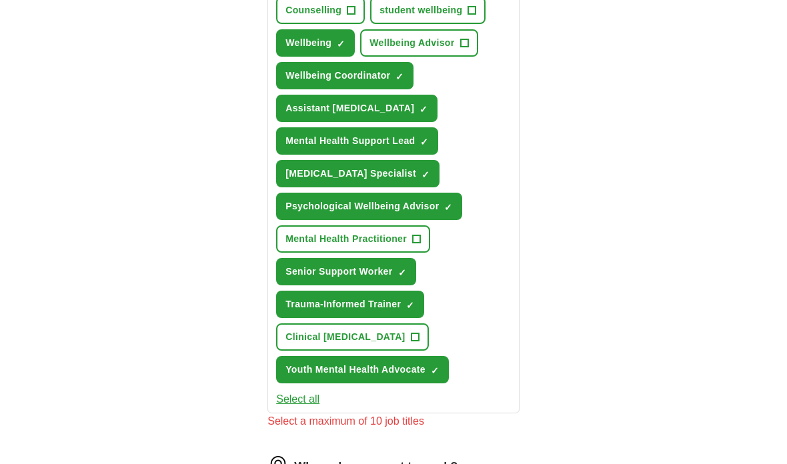
click at [411, 311] on span "✓" at bounding box center [410, 306] width 8 height 11
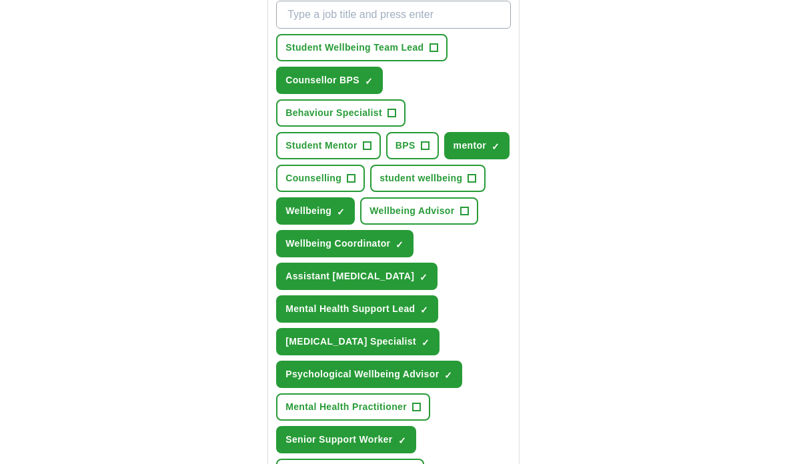
scroll to position [500, 0]
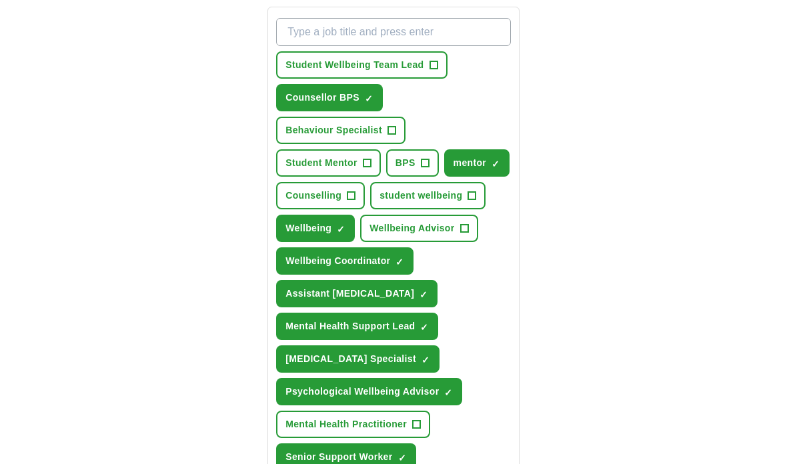
click at [381, 301] on span "Assistant [MEDICAL_DATA]" at bounding box center [349, 294] width 129 height 14
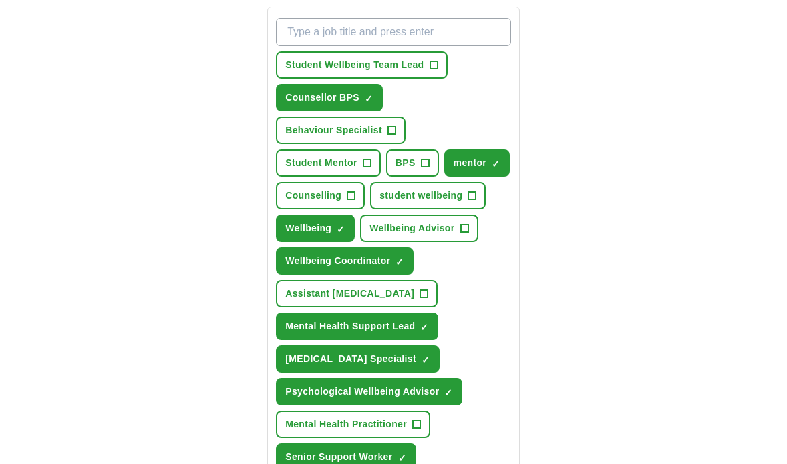
click at [427, 365] on span "✓" at bounding box center [425, 360] width 8 height 11
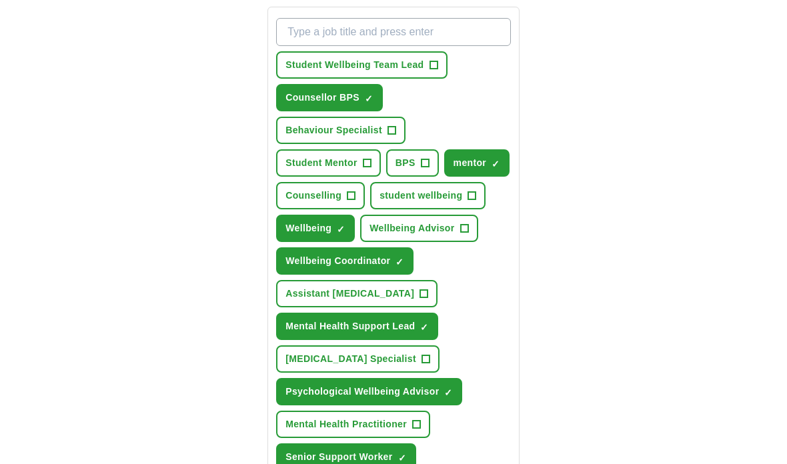
click at [436, 71] on span "+" at bounding box center [433, 65] width 8 height 11
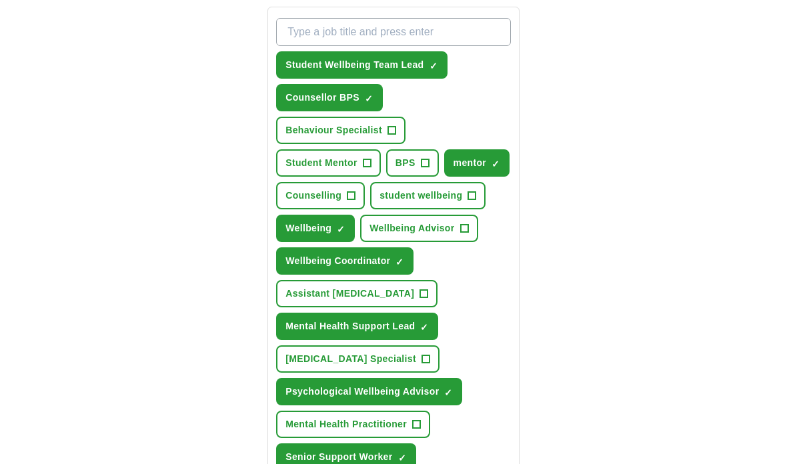
click at [460, 234] on span "+" at bounding box center [464, 228] width 8 height 11
click at [321, 235] on span "Wellbeing" at bounding box center [308, 228] width 46 height 14
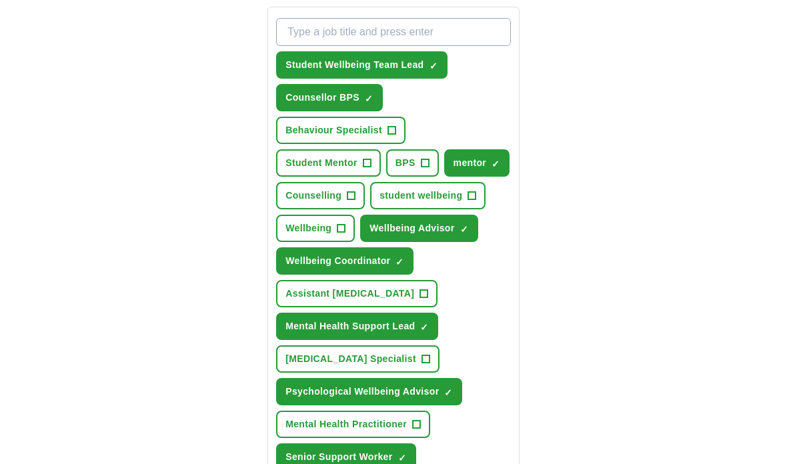
click at [319, 242] on button "Wellbeing +" at bounding box center [315, 228] width 79 height 27
click at [441, 235] on span "Wellbeing Advisor" at bounding box center [411, 228] width 85 height 14
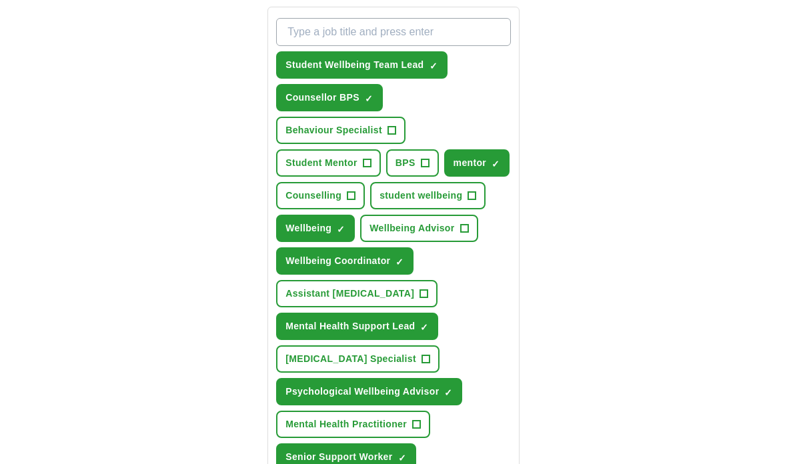
click at [447, 242] on button "Wellbeing Advisor +" at bounding box center [418, 228] width 117 height 27
click at [394, 275] on button "Wellbeing Coordinator ✓ ×" at bounding box center [344, 260] width 137 height 27
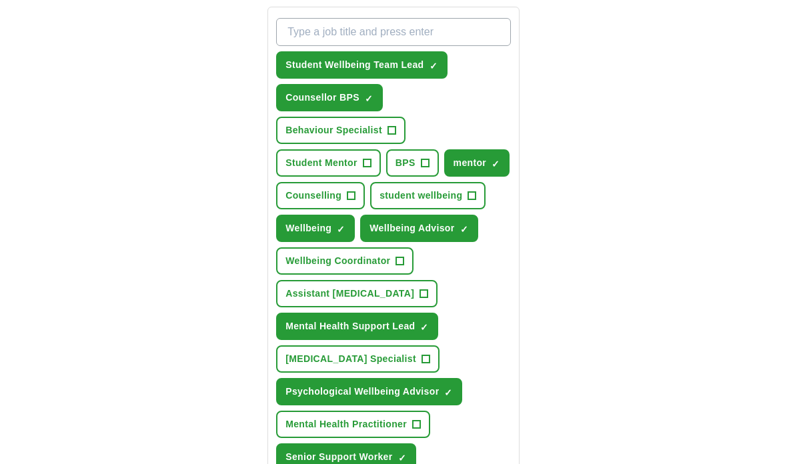
click at [393, 275] on button "Wellbeing Coordinator +" at bounding box center [344, 260] width 137 height 27
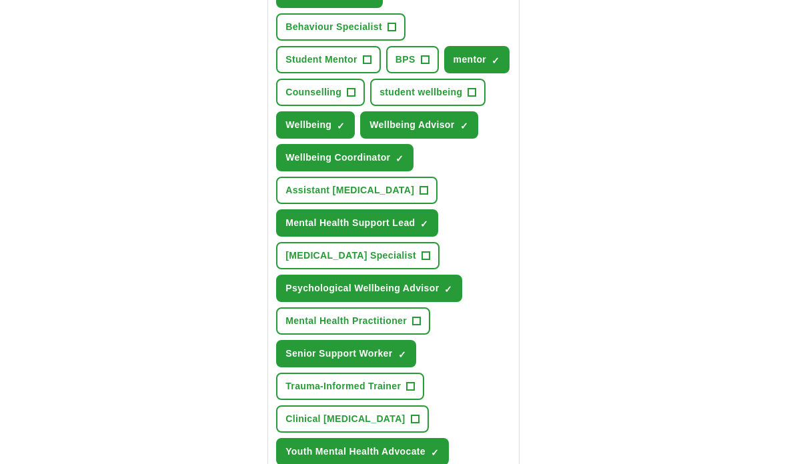
scroll to position [606, 0]
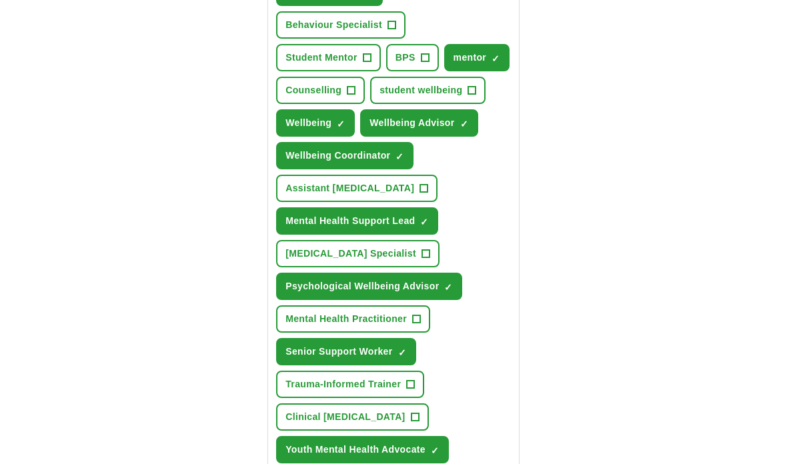
click at [390, 359] on span "Senior Support Worker" at bounding box center [338, 352] width 107 height 14
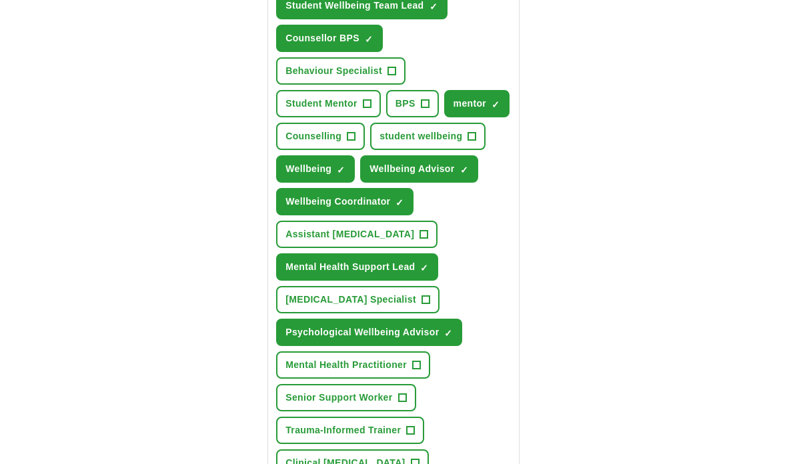
scroll to position [558, 0]
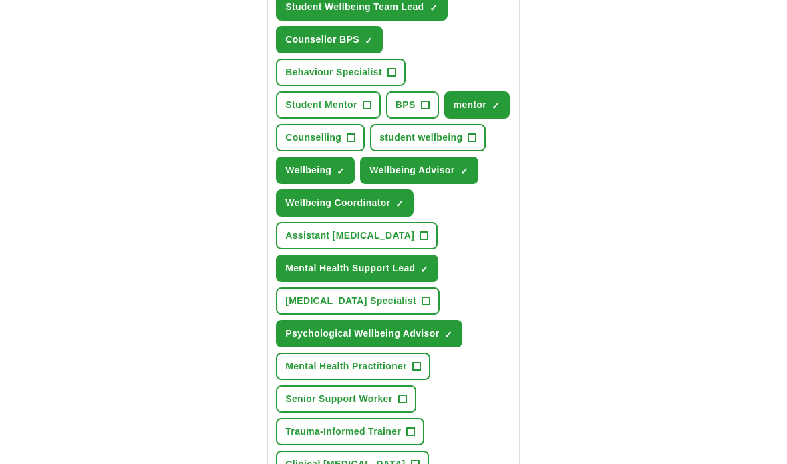
click at [387, 78] on span "+" at bounding box center [391, 72] width 8 height 11
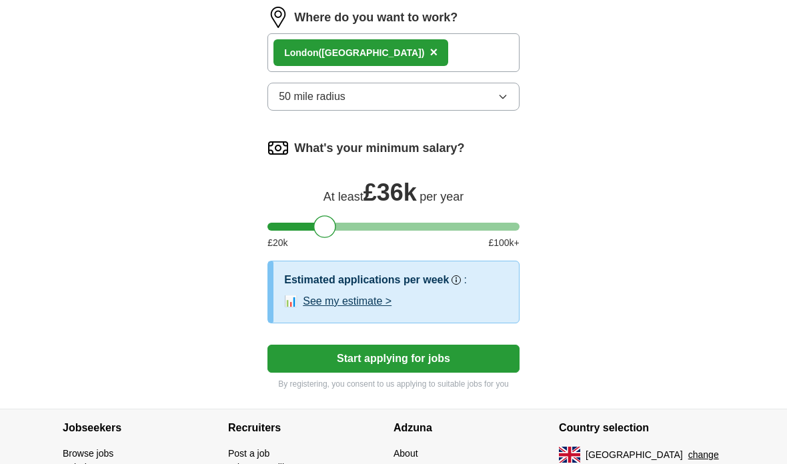
scroll to position [1154, 0]
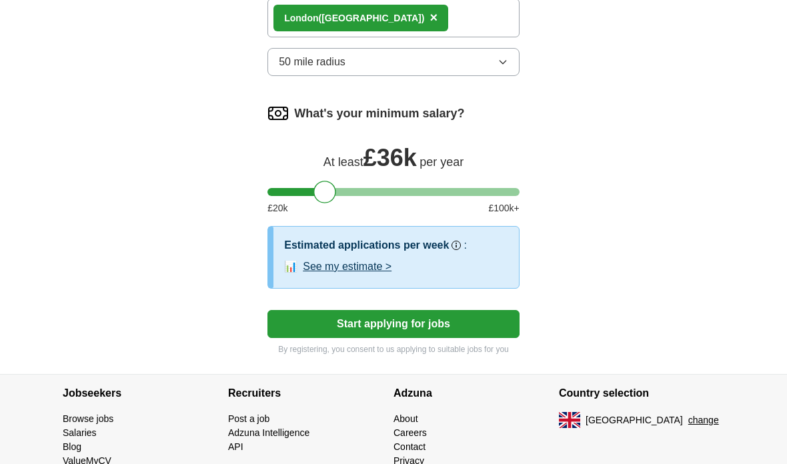
click at [463, 335] on button "Start applying for jobs" at bounding box center [393, 324] width 252 height 28
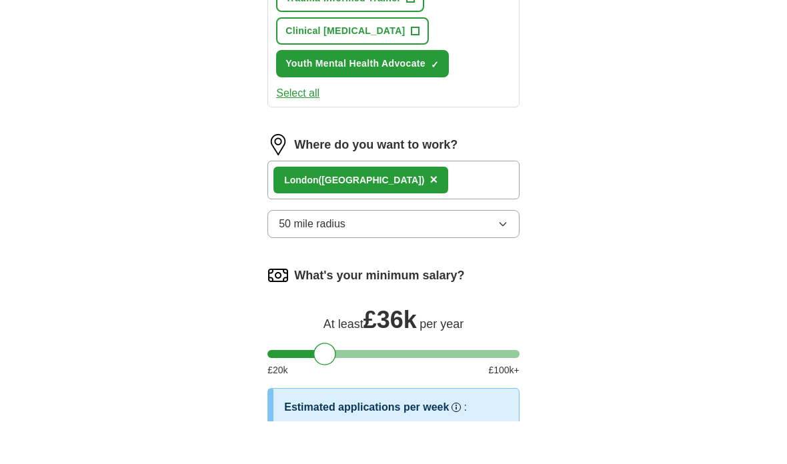
select select "**"
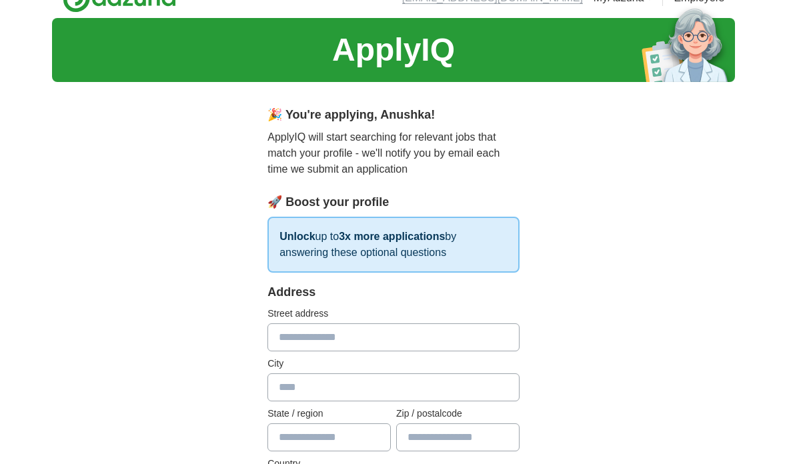
scroll to position [0, 0]
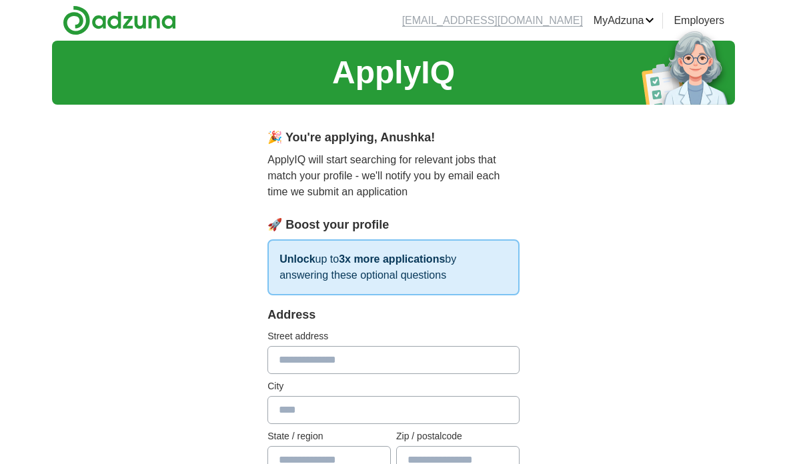
click at [447, 364] on input "text" at bounding box center [393, 360] width 252 height 28
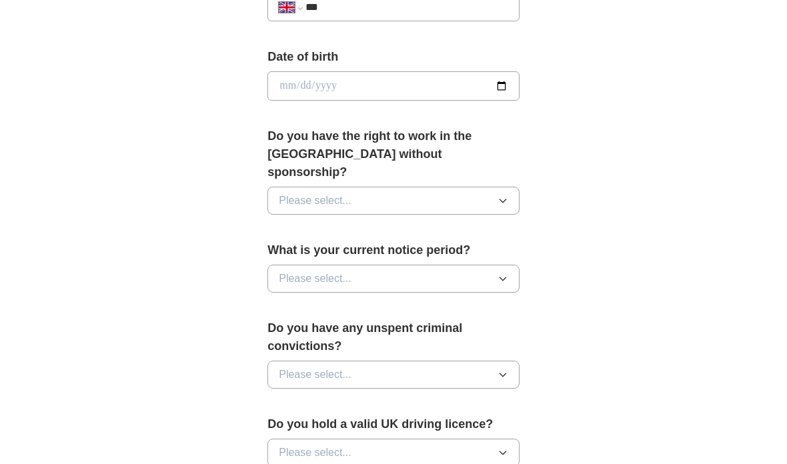
click at [471, 265] on button "Please select..." at bounding box center [393, 279] width 252 height 28
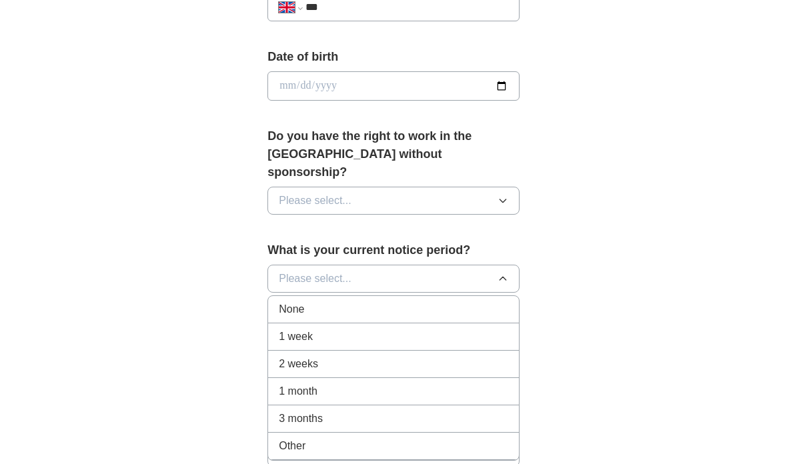
scroll to position [586, 0]
click at [392, 383] on div "1 month" at bounding box center [393, 391] width 229 height 16
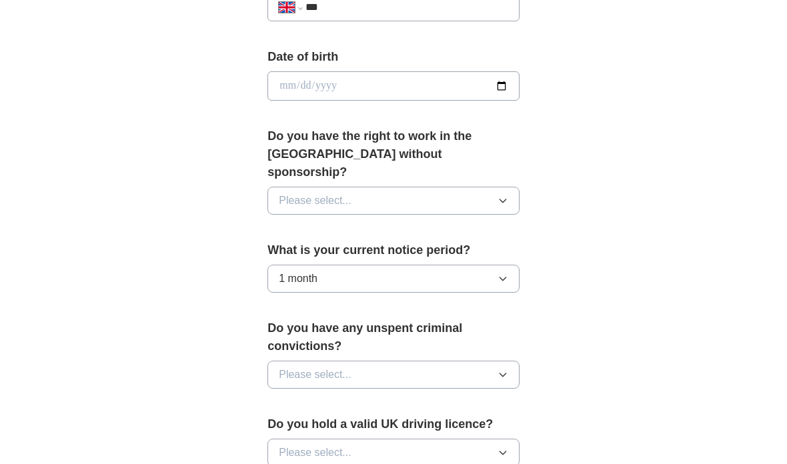
click at [480, 187] on button "Please select..." at bounding box center [393, 201] width 252 height 28
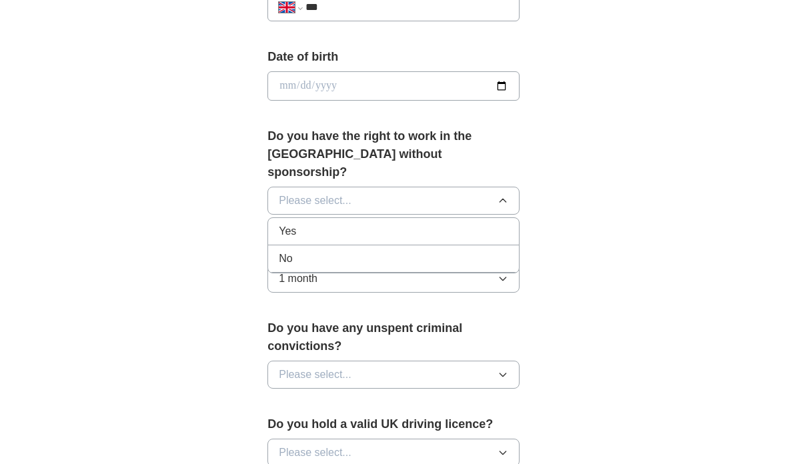
click at [451, 223] on div "Yes" at bounding box center [393, 231] width 229 height 16
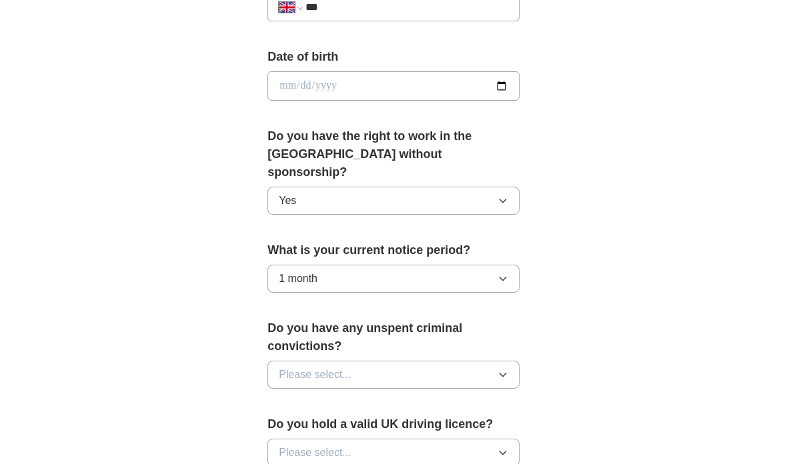
click at [442, 361] on button "Please select..." at bounding box center [393, 375] width 252 height 28
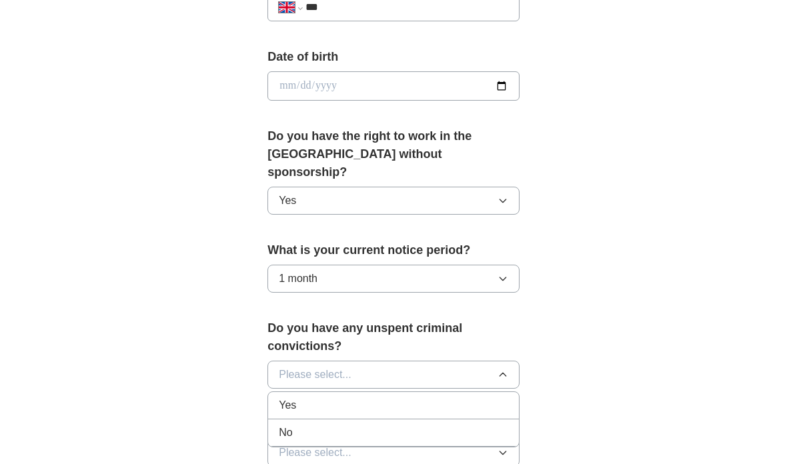
click at [409, 425] on div "No" at bounding box center [393, 433] width 229 height 16
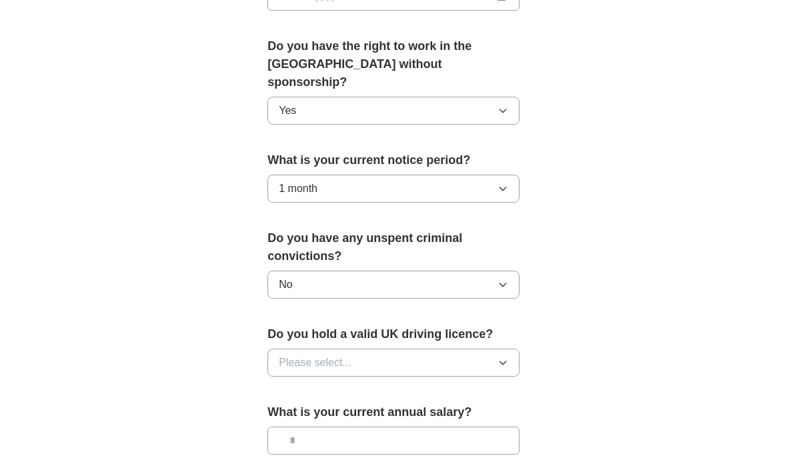
scroll to position [686, 0]
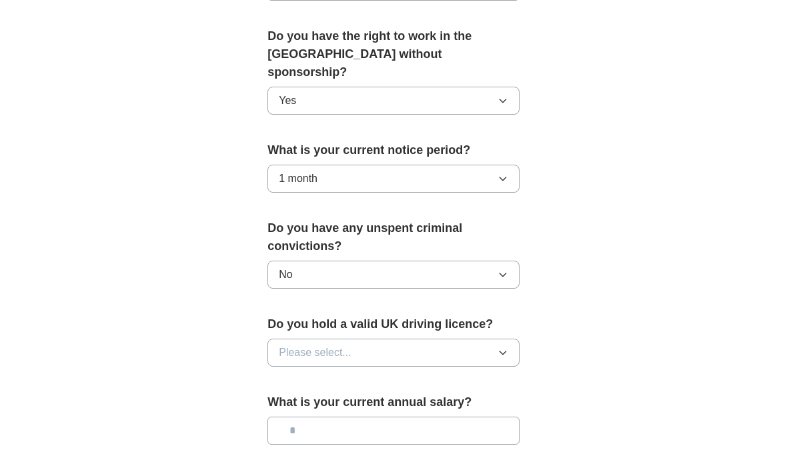
click at [463, 340] on button "Please select..." at bounding box center [393, 353] width 252 height 28
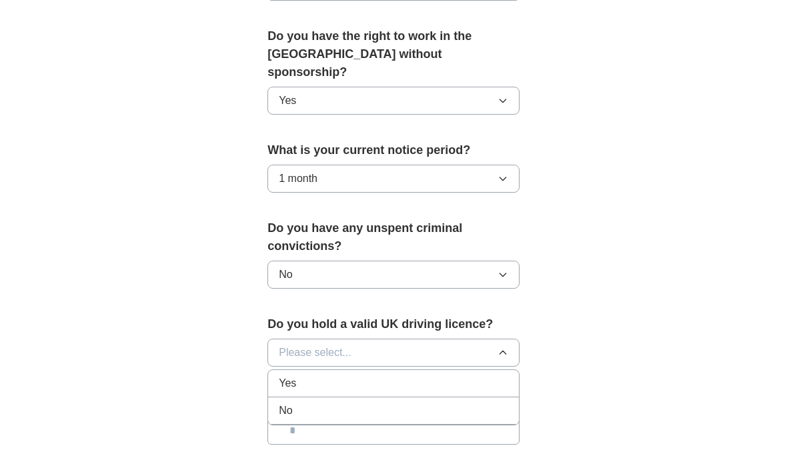
click at [425, 403] on div "No" at bounding box center [393, 411] width 229 height 16
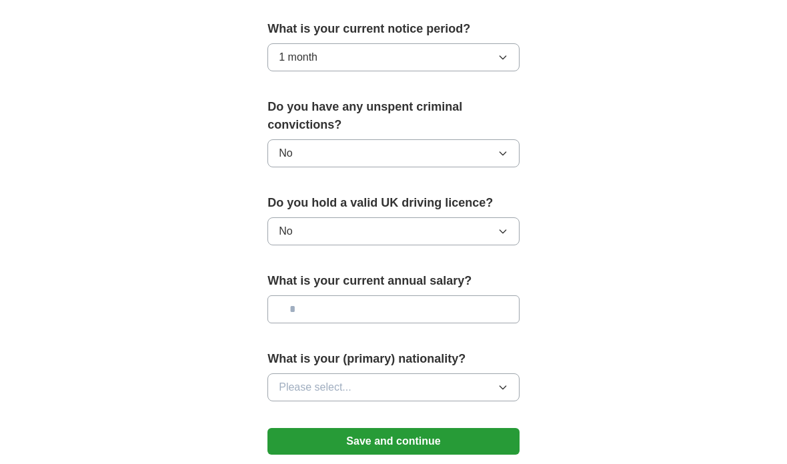
scroll to position [806, 0]
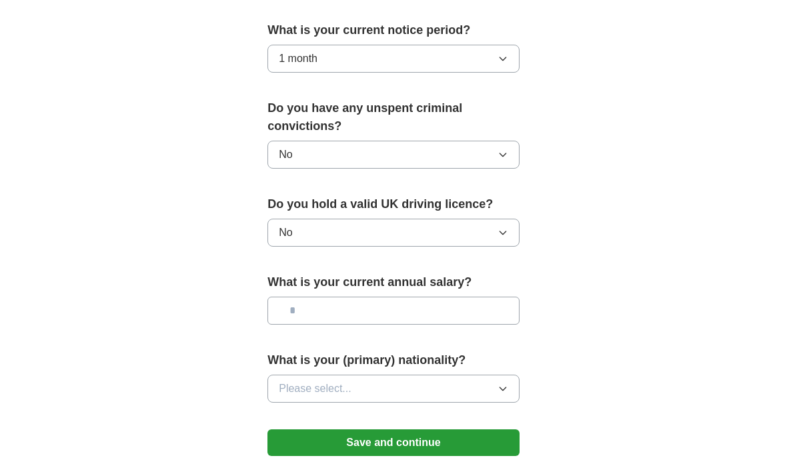
click at [481, 297] on input "text" at bounding box center [393, 311] width 252 height 28
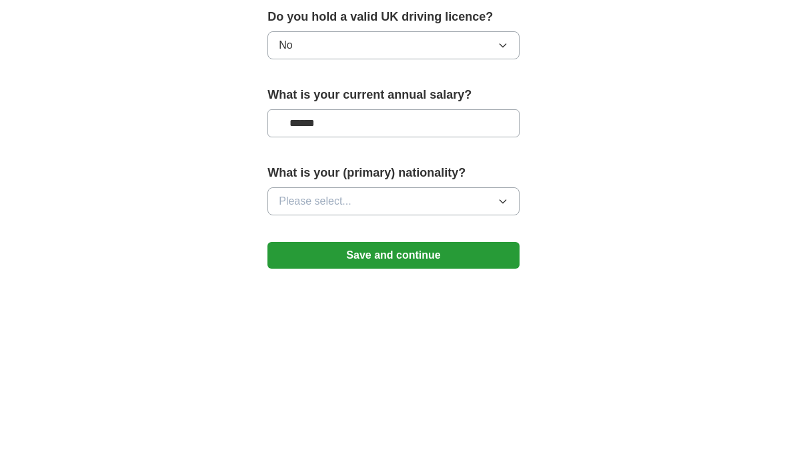
type input "*******"
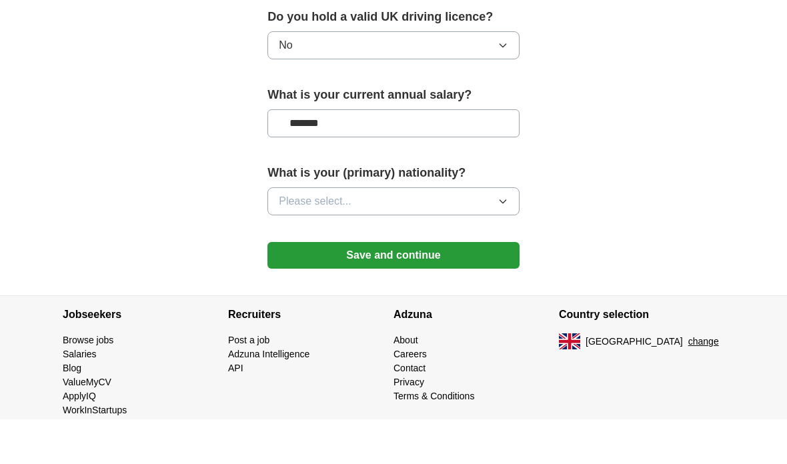
click at [448, 232] on button "Please select..." at bounding box center [393, 246] width 252 height 28
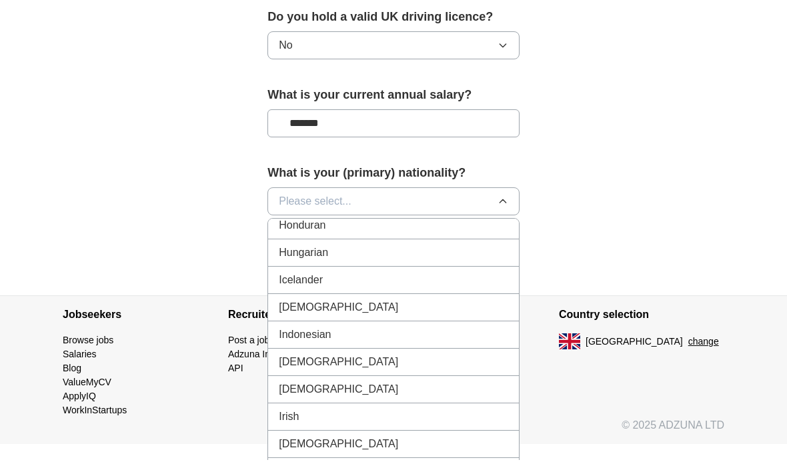
scroll to position [2111, 0]
click at [420, 304] on div "[DEMOGRAPHIC_DATA]" at bounding box center [393, 312] width 229 height 16
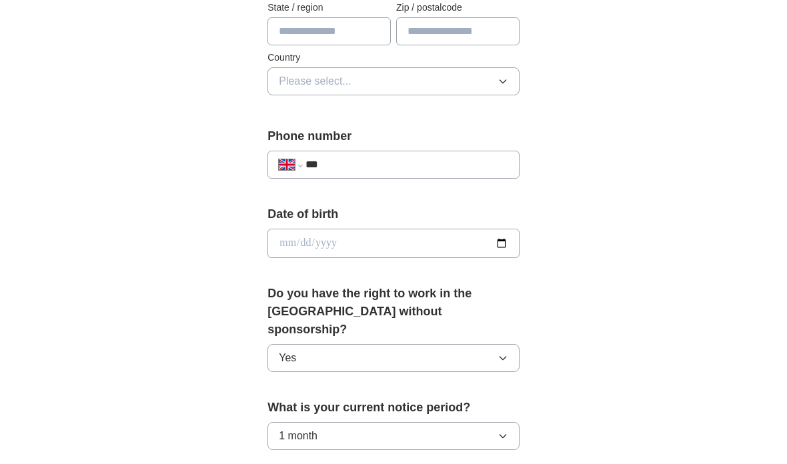
scroll to position [341, 0]
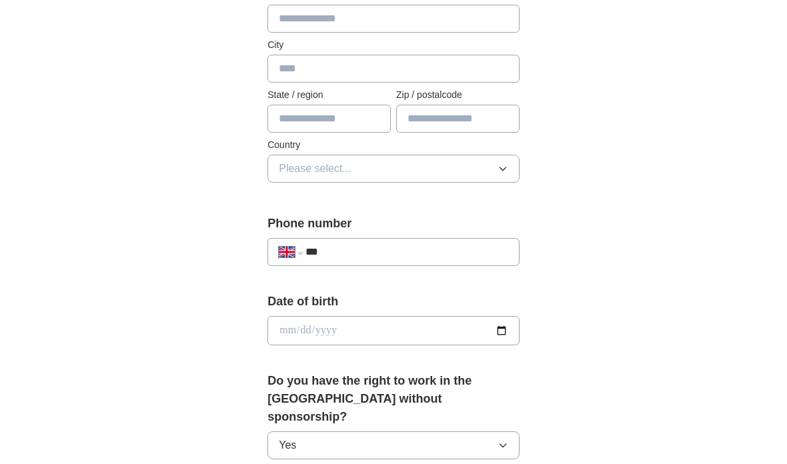
click at [424, 259] on input "***" at bounding box center [406, 253] width 203 height 16
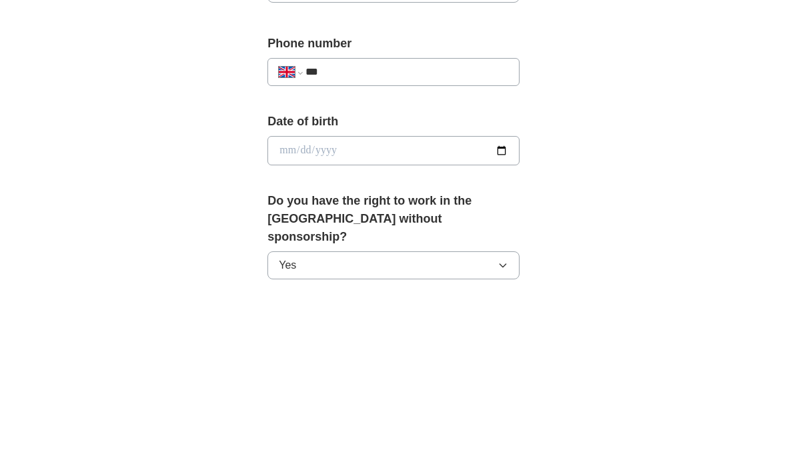
type input "**********"
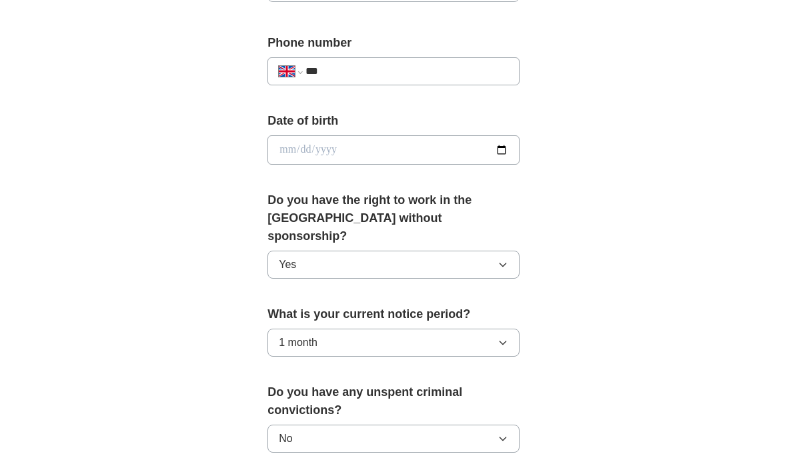
type input "**********"
type input "******"
type input "**********"
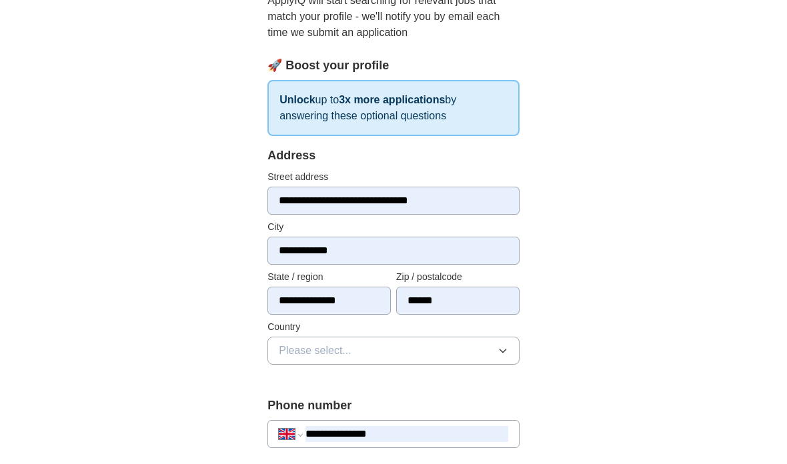
scroll to position [159, 0]
click at [471, 358] on button "Please select..." at bounding box center [393, 351] width 252 height 28
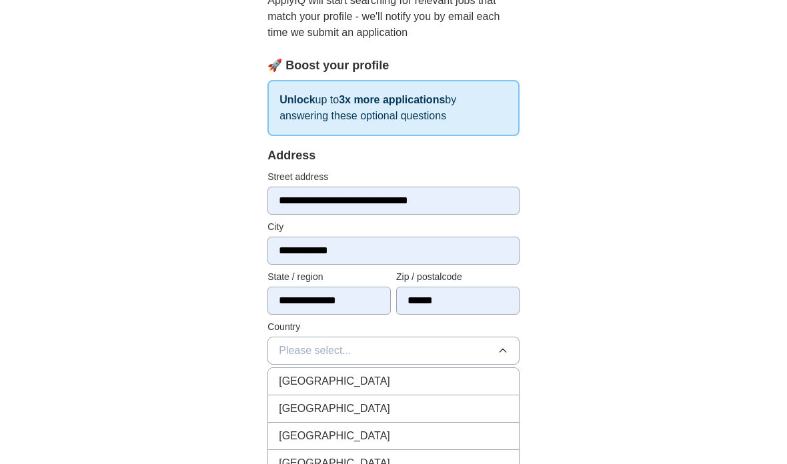
click at [432, 375] on div "[GEOGRAPHIC_DATA]" at bounding box center [393, 381] width 229 height 16
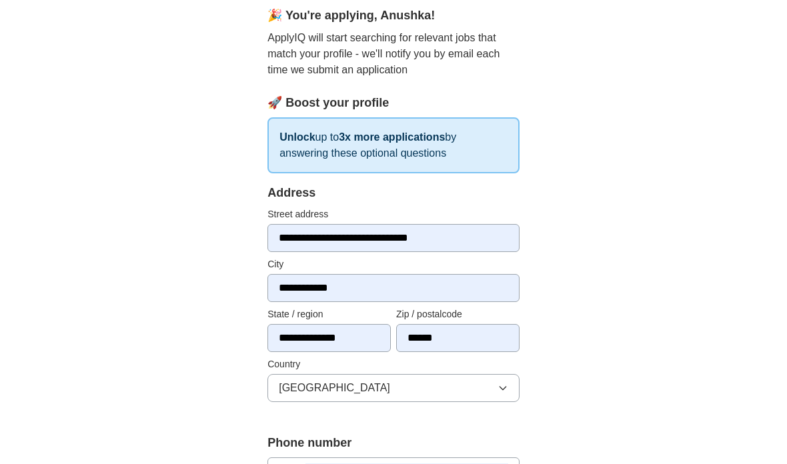
scroll to position [0, 0]
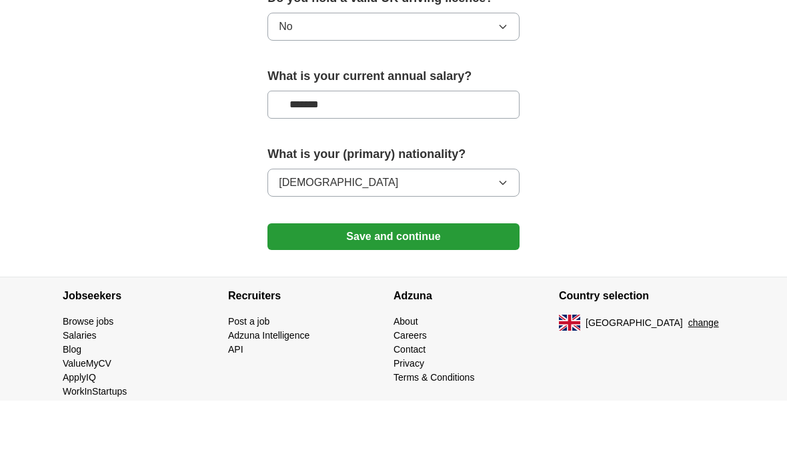
click at [498, 287] on button "Save and continue" at bounding box center [393, 300] width 252 height 27
